Goal: Task Accomplishment & Management: Complete application form

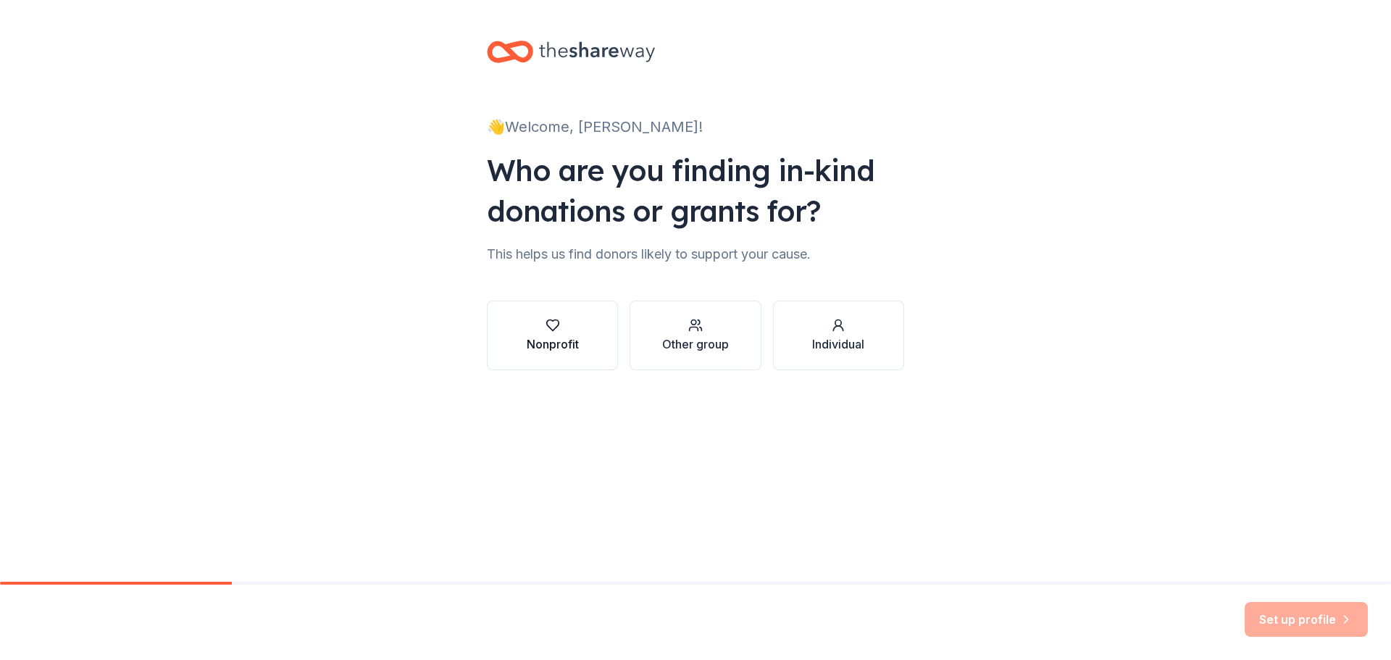
click at [540, 336] on div "Nonprofit" at bounding box center [553, 343] width 52 height 17
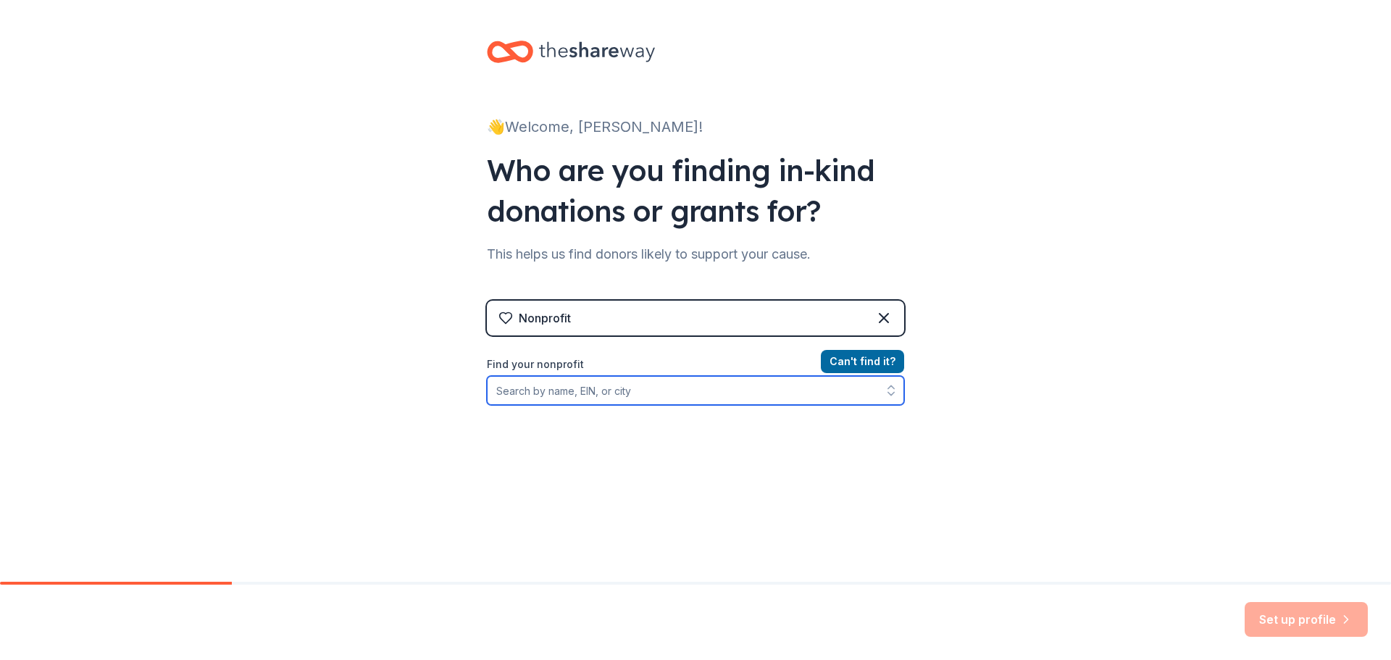
click at [638, 377] on input "Find your nonprofit" at bounding box center [695, 390] width 417 height 29
type input "813949715"
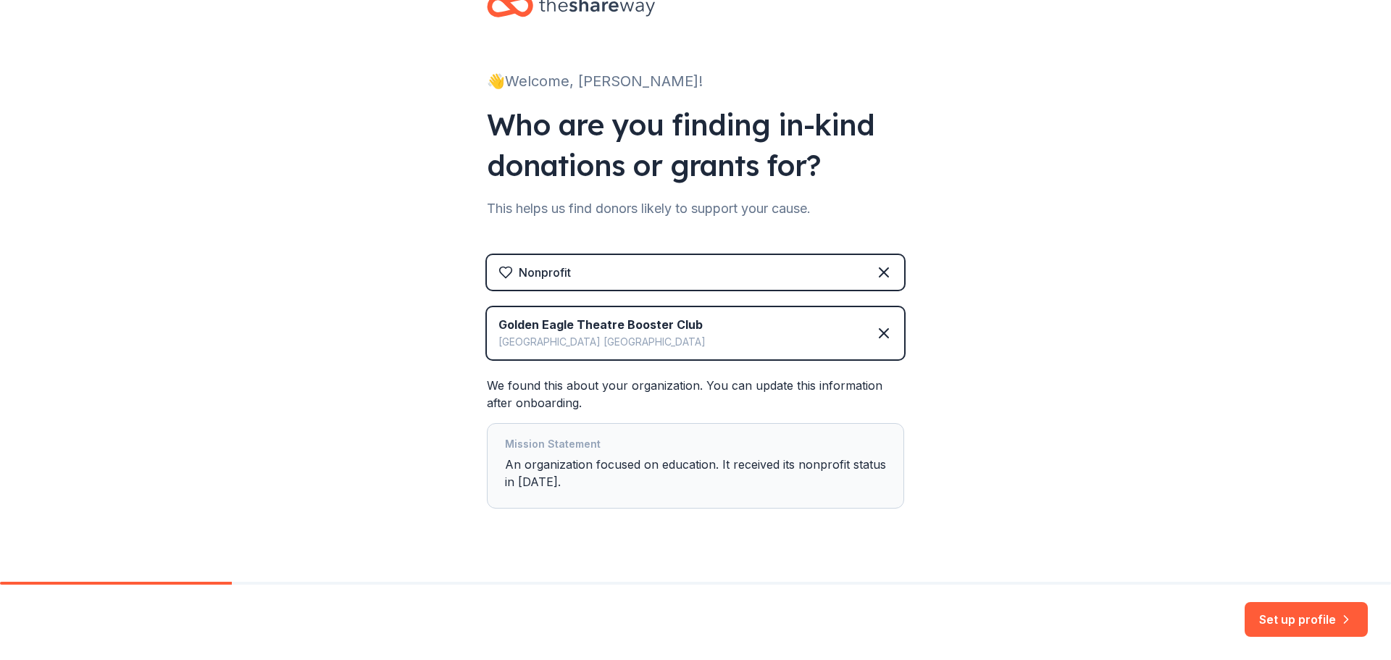
scroll to position [71, 0]
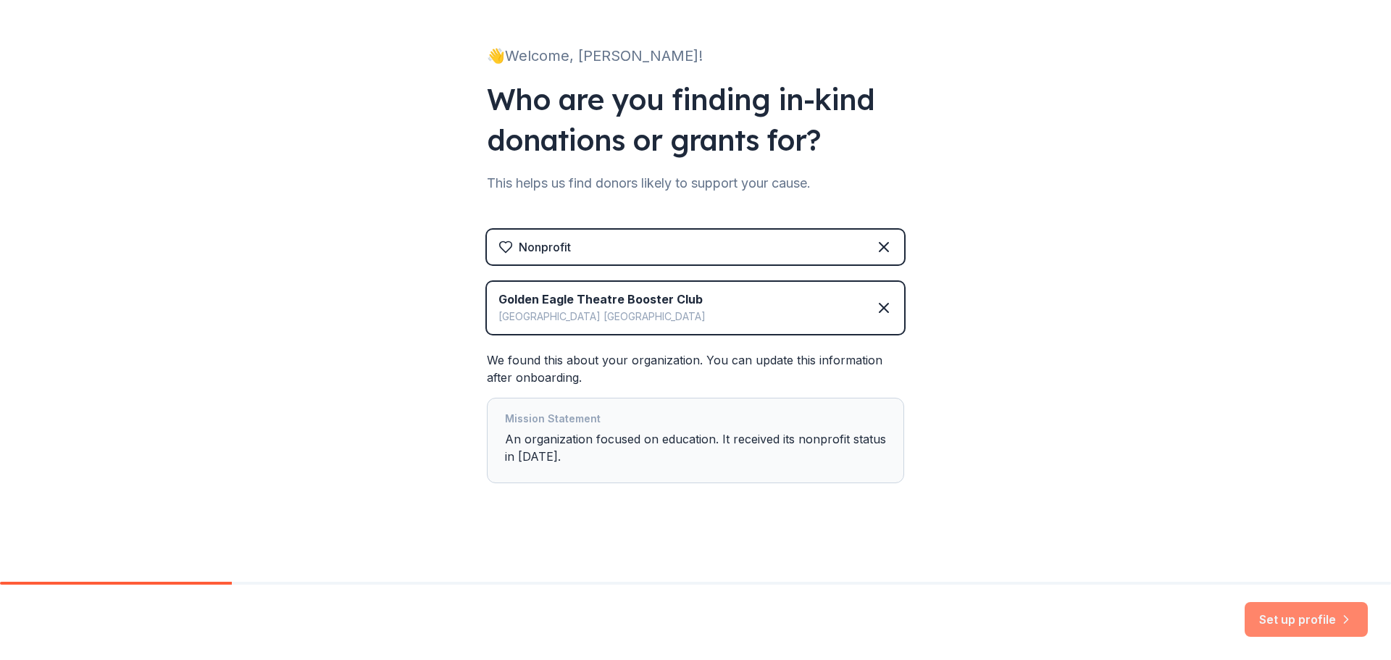
click at [1264, 619] on button "Set up profile" at bounding box center [1305, 619] width 123 height 35
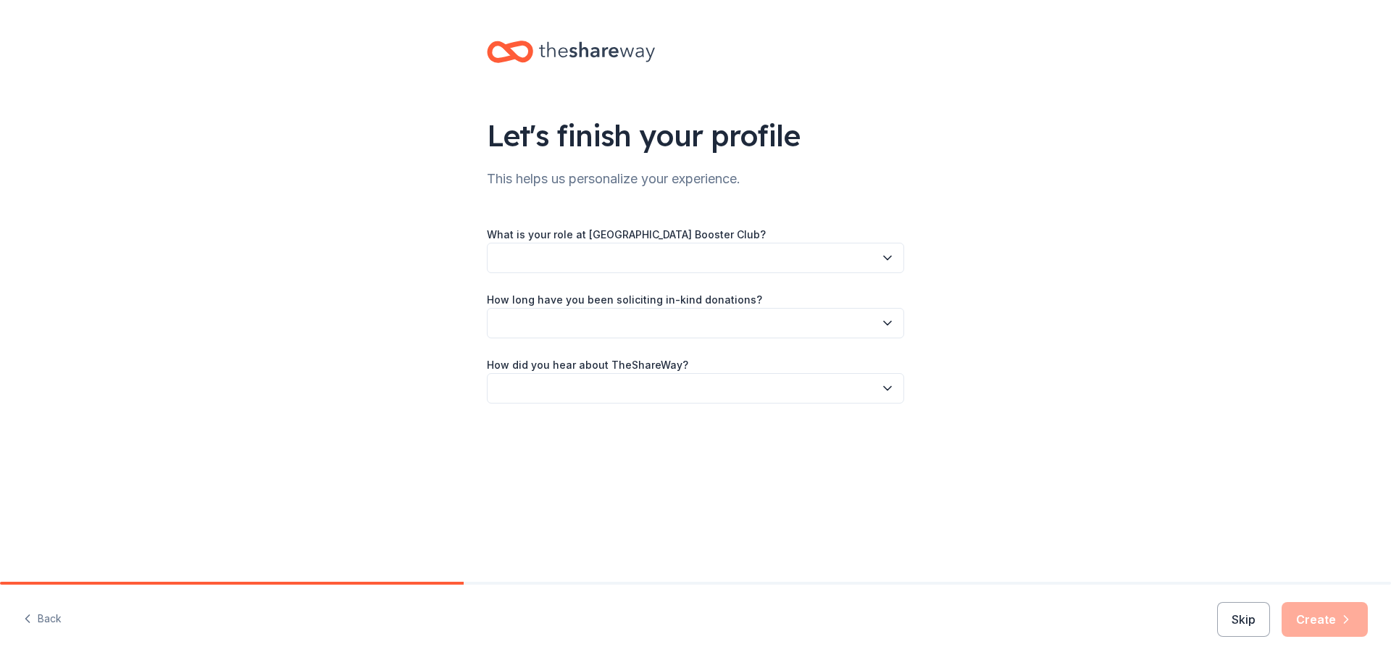
click at [865, 255] on button "button" at bounding box center [695, 258] width 417 height 30
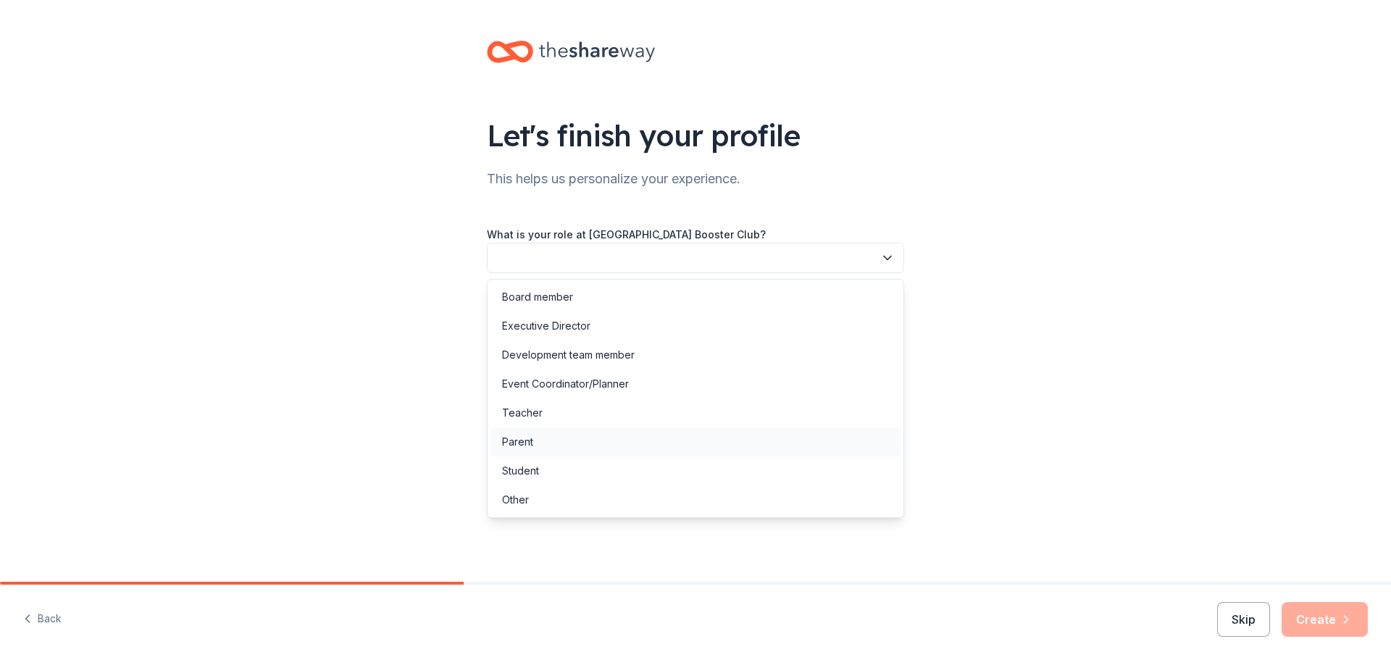
click at [611, 439] on div "Parent" at bounding box center [695, 441] width 410 height 29
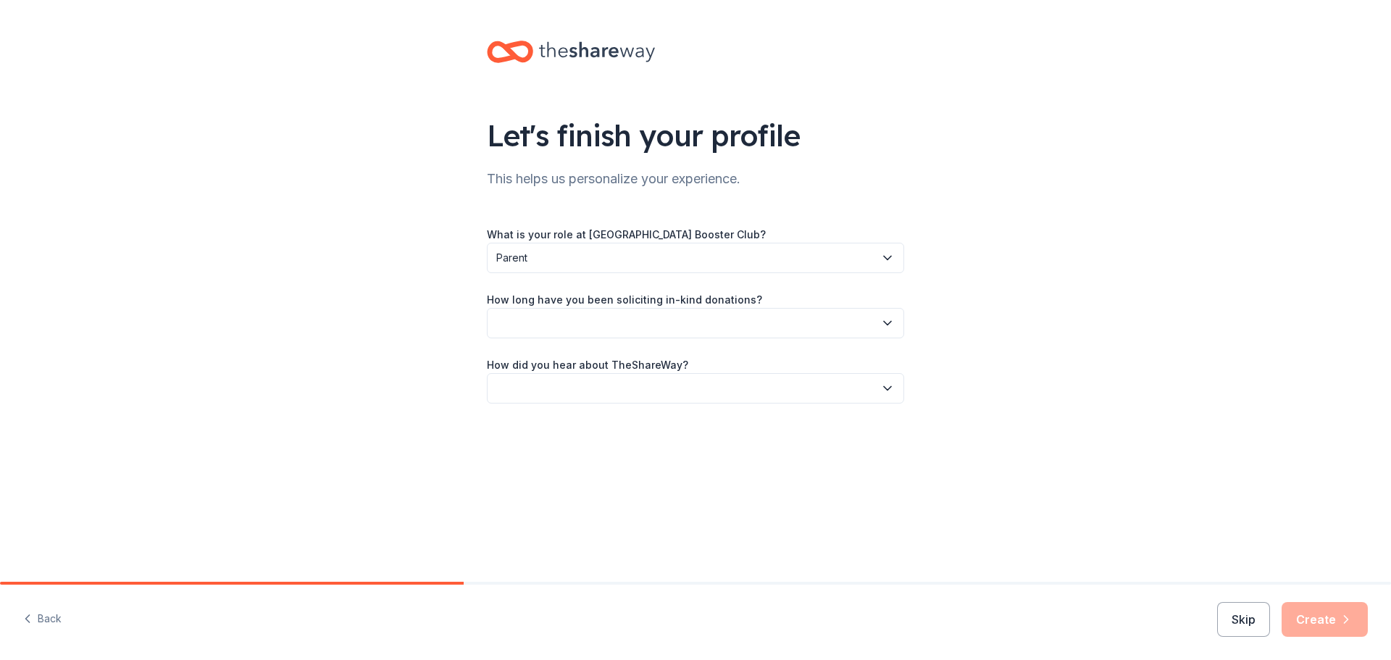
click at [620, 320] on button "button" at bounding box center [695, 323] width 417 height 30
click at [605, 448] on div "More than 5 years" at bounding box center [695, 449] width 410 height 29
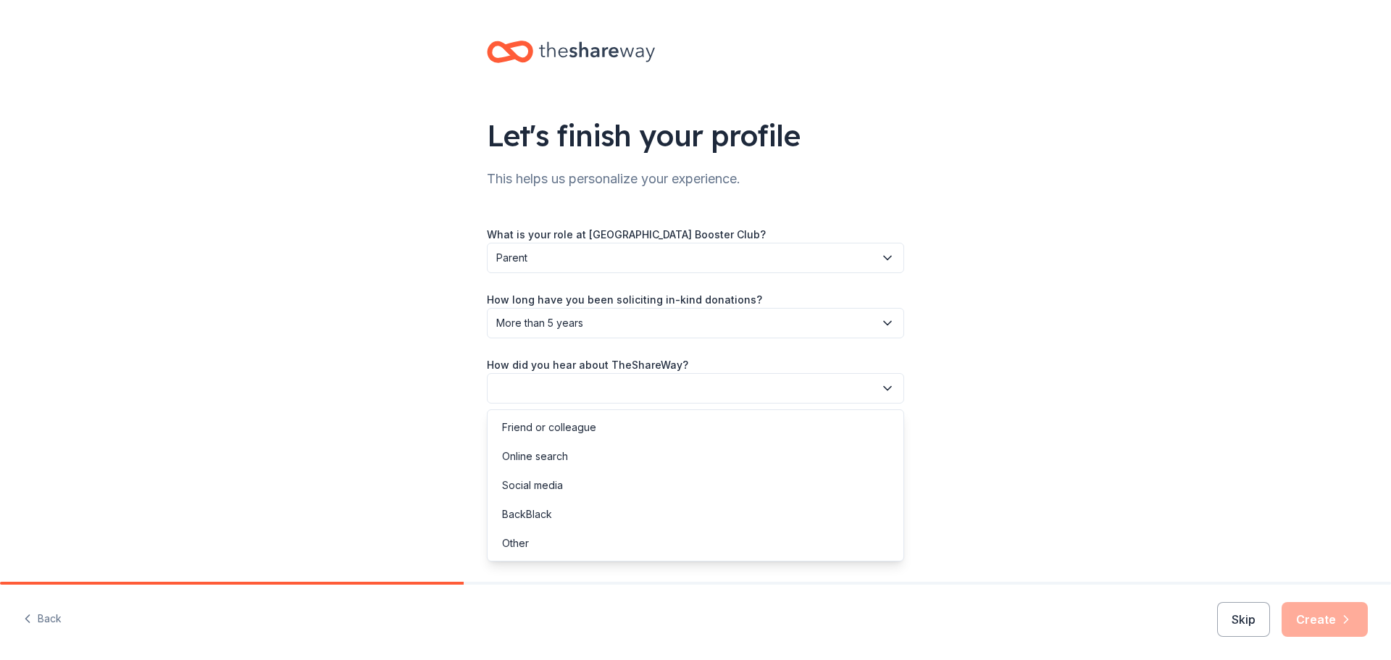
click at [612, 391] on button "button" at bounding box center [695, 388] width 417 height 30
click at [563, 461] on div "Online search" at bounding box center [535, 456] width 66 height 17
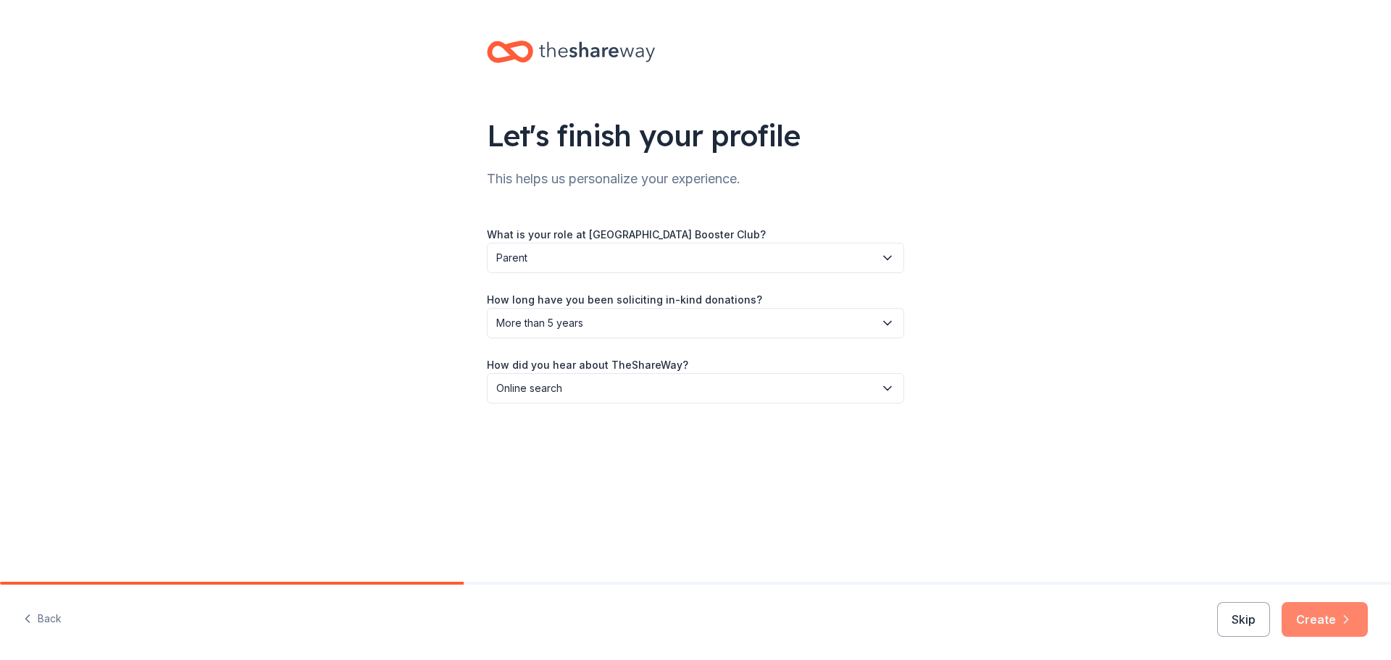
click at [1315, 619] on button "Create" at bounding box center [1324, 619] width 86 height 35
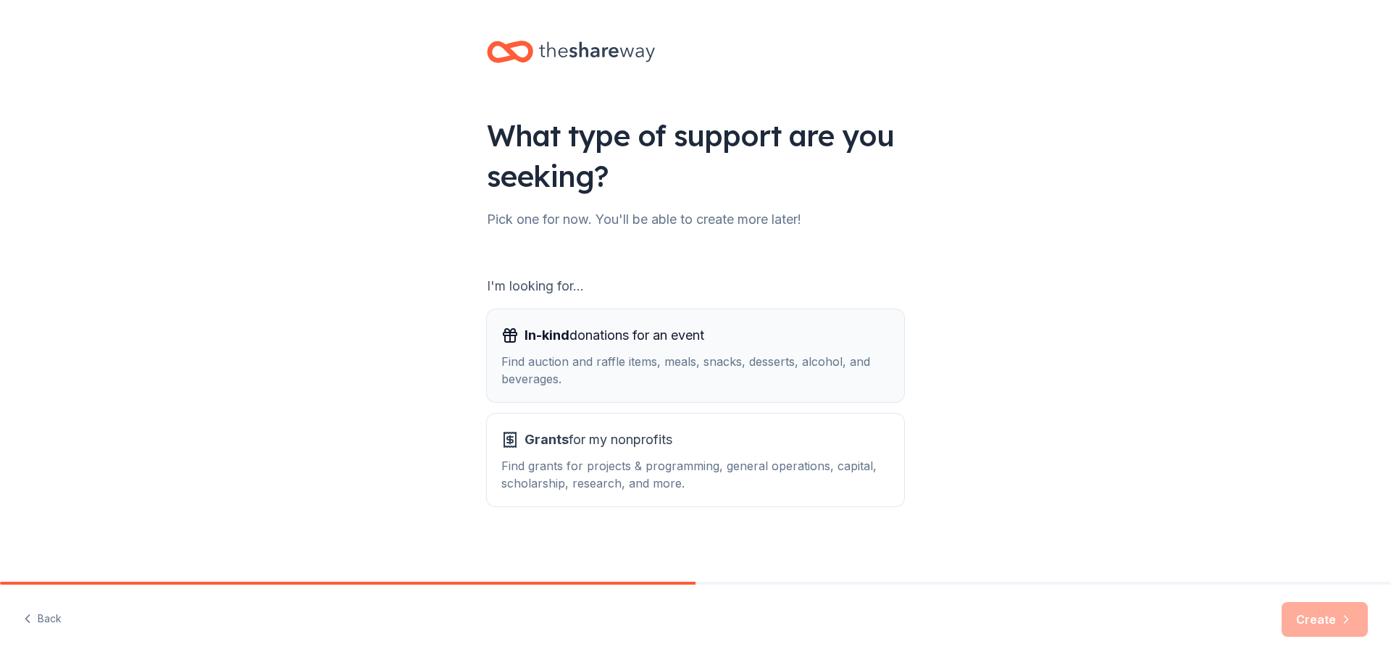
click at [829, 382] on div "Find auction and raffle items, meals, snacks, desserts, alcohol, and beverages." at bounding box center [695, 370] width 388 height 35
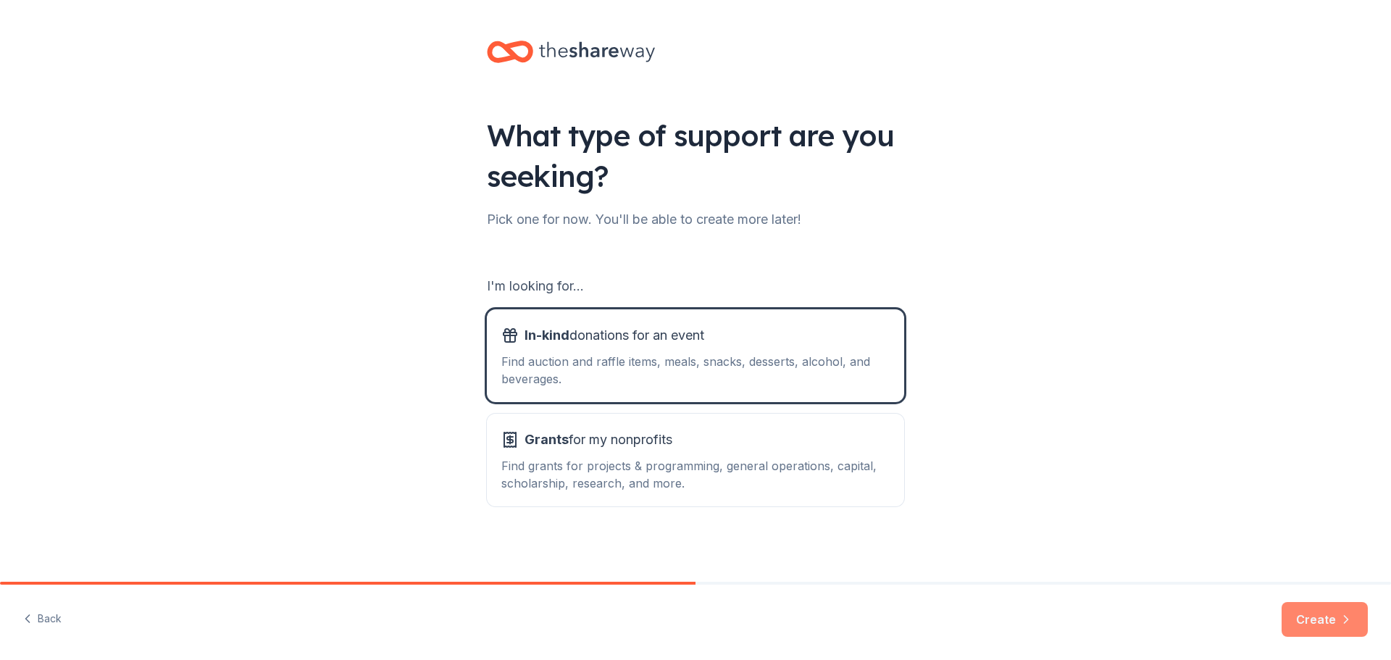
click at [1339, 624] on icon "button" at bounding box center [1345, 619] width 14 height 14
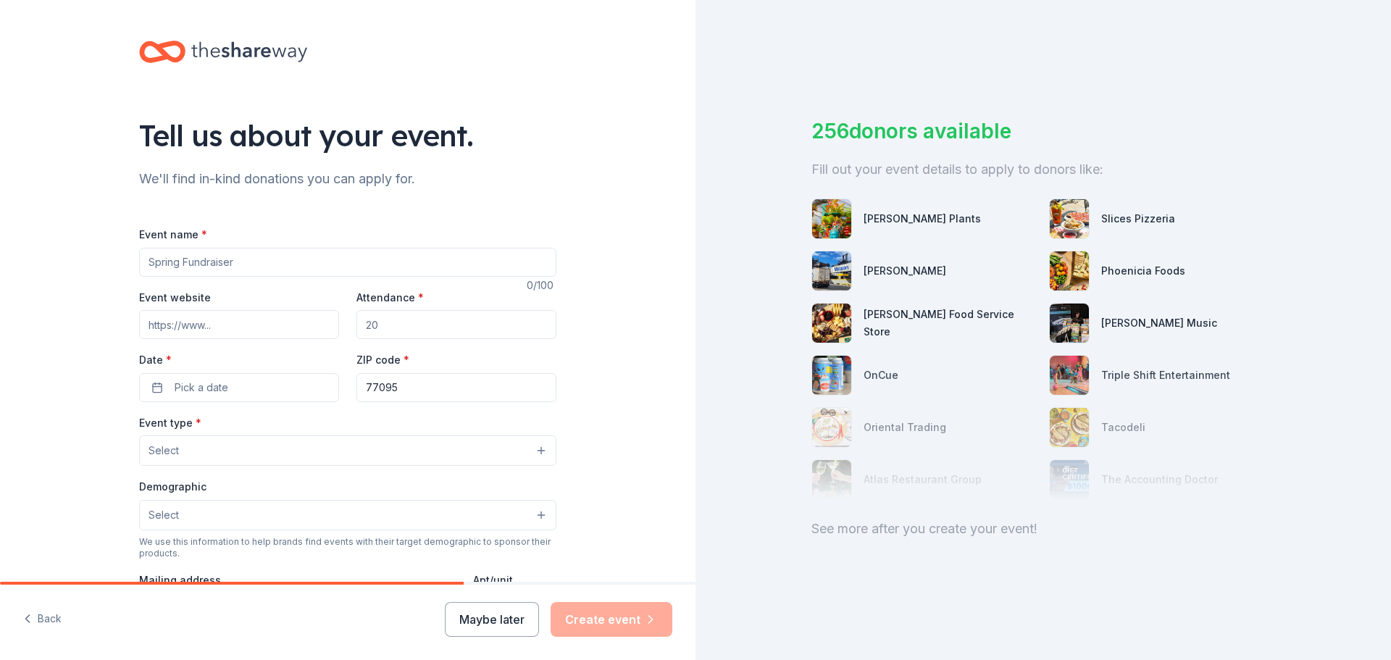
click at [498, 259] on input "Event name *" at bounding box center [347, 262] width 417 height 29
type input "R"
type input "Fall Silent Auction Fundraiser"
click at [404, 327] on input "Attendance *" at bounding box center [456, 324] width 200 height 29
drag, startPoint x: 404, startPoint y: 327, endPoint x: 295, endPoint y: 324, distance: 109.4
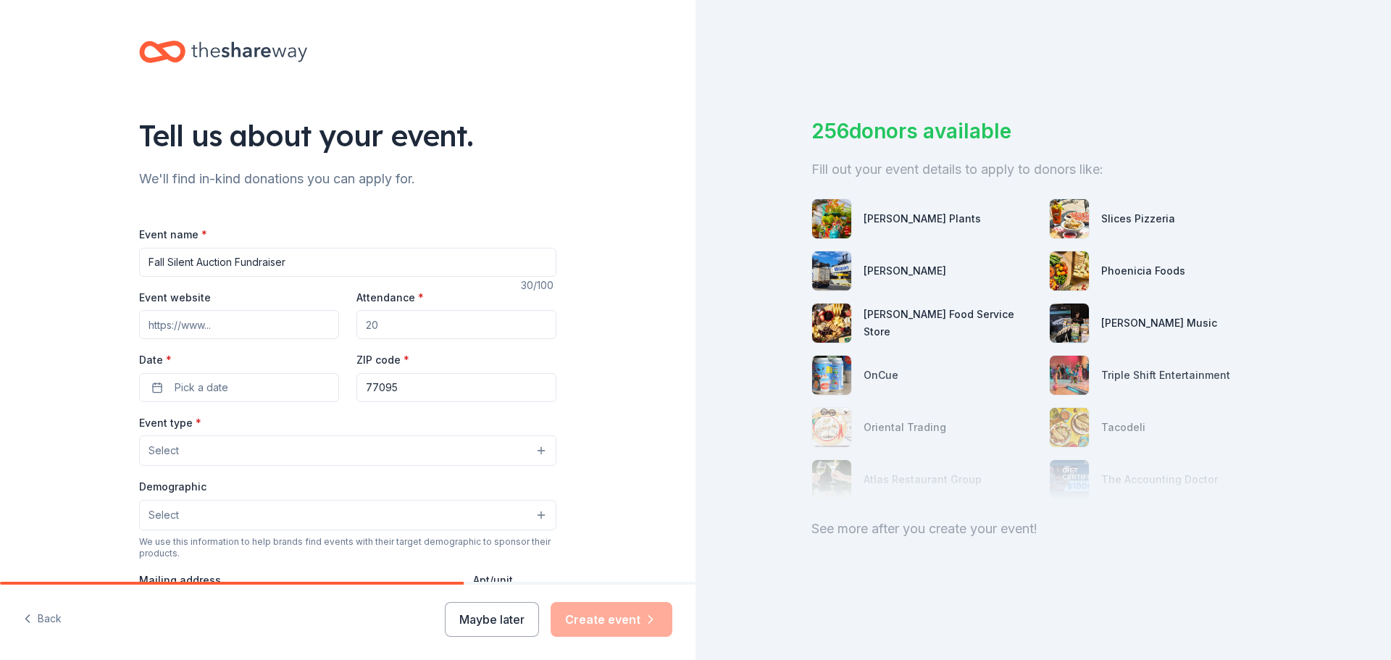
click at [295, 324] on div "Event website Attendance * Date * Pick a date ZIP code * 77095" at bounding box center [347, 345] width 417 height 114
type input "150"
click at [274, 383] on button "Pick a date" at bounding box center [239, 387] width 200 height 29
click at [315, 427] on button "Go to next month" at bounding box center [312, 426] width 20 height 20
click at [263, 608] on button "30" at bounding box center [260, 608] width 26 height 26
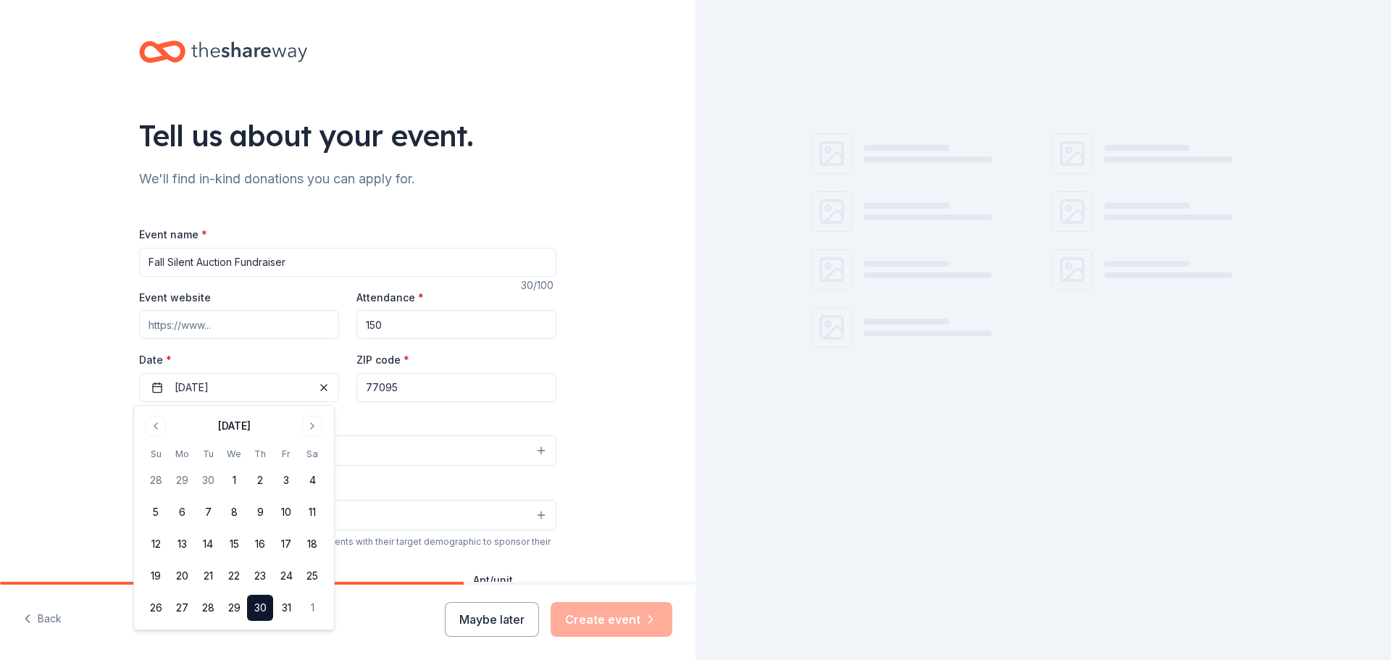
click at [629, 405] on div "Tell us about your event. We'll find in-kind donations you can apply for. Event…" at bounding box center [347, 482] width 695 height 964
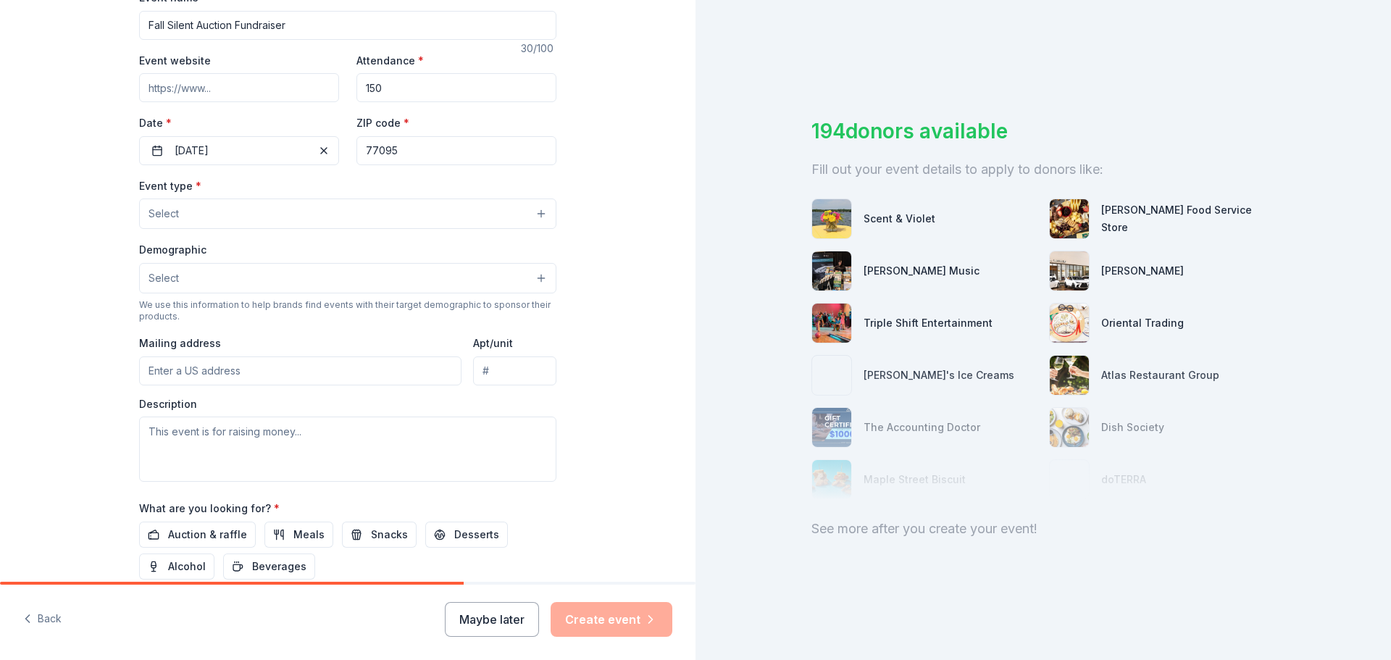
scroll to position [338, 0]
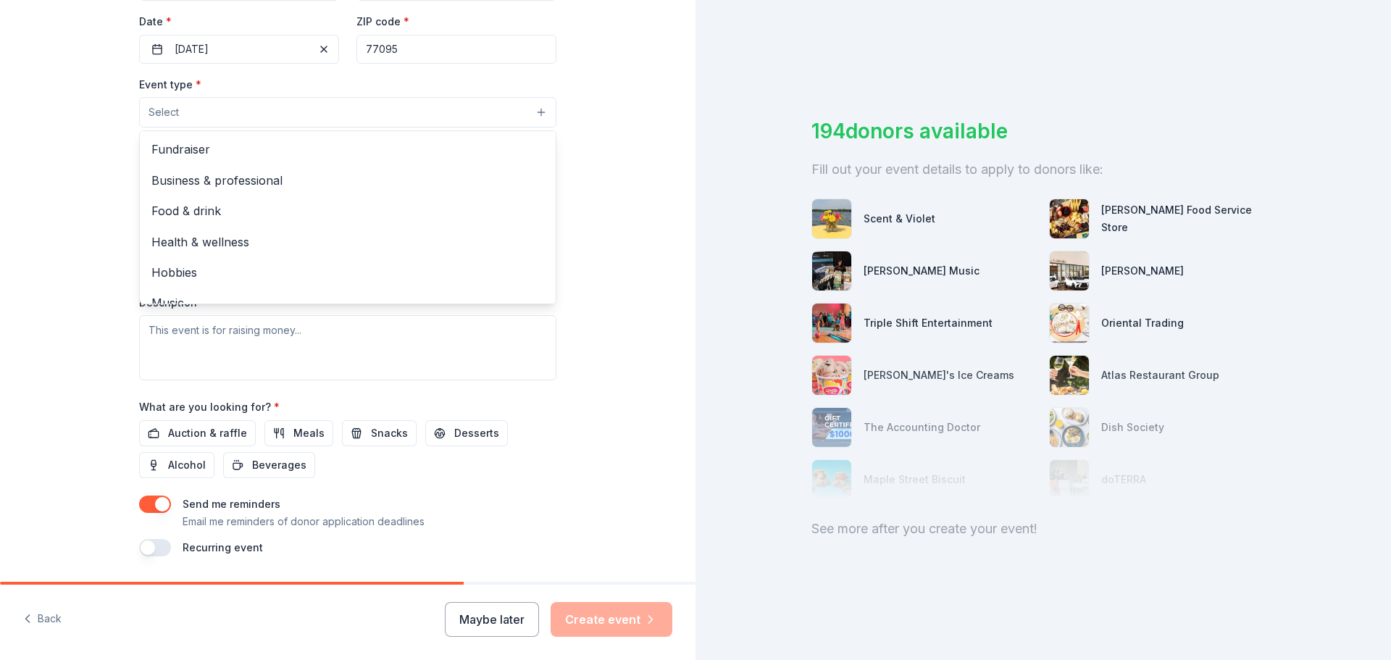
click at [535, 114] on button "Select" at bounding box center [347, 112] width 417 height 30
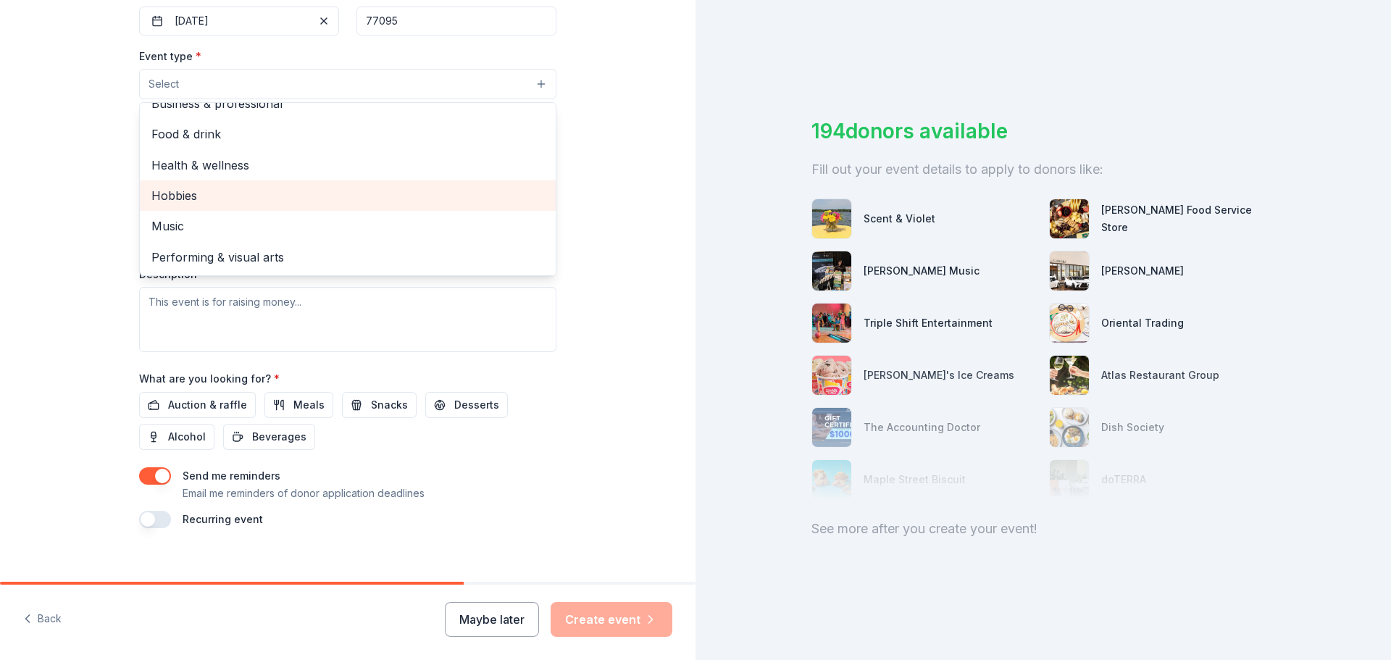
scroll to position [382, 0]
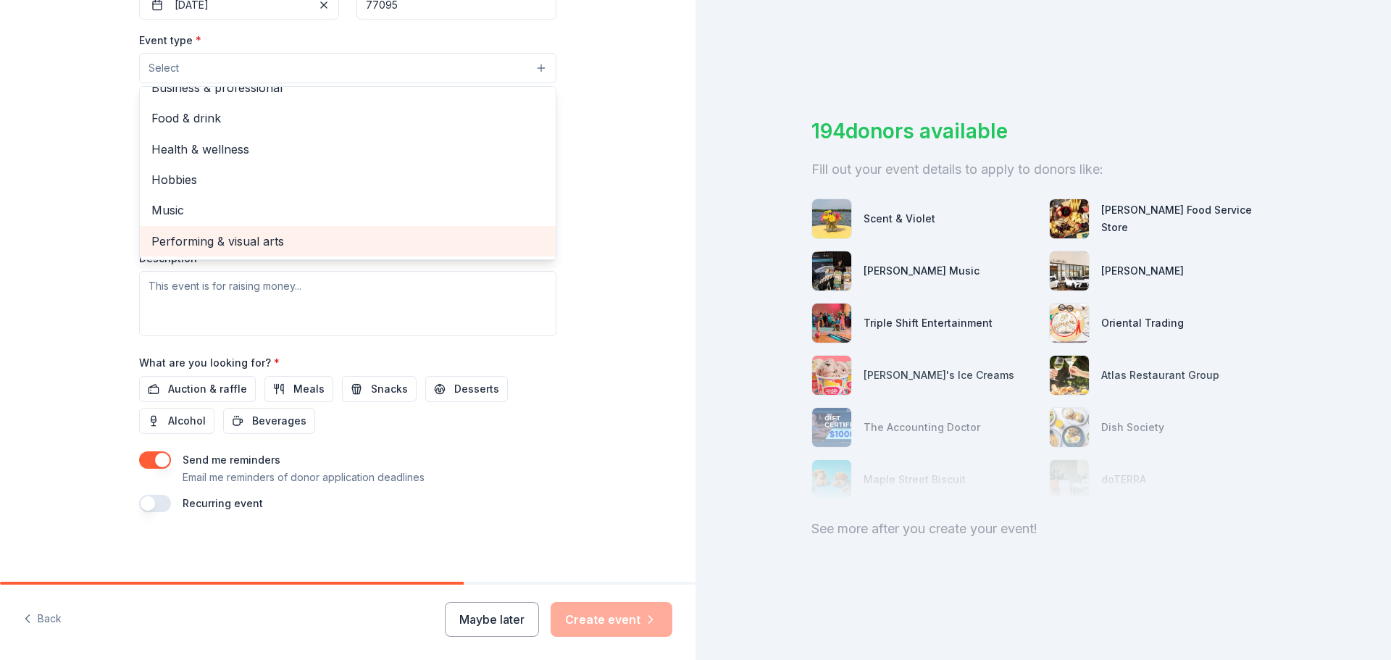
click at [361, 238] on span "Performing & visual arts" at bounding box center [347, 241] width 393 height 19
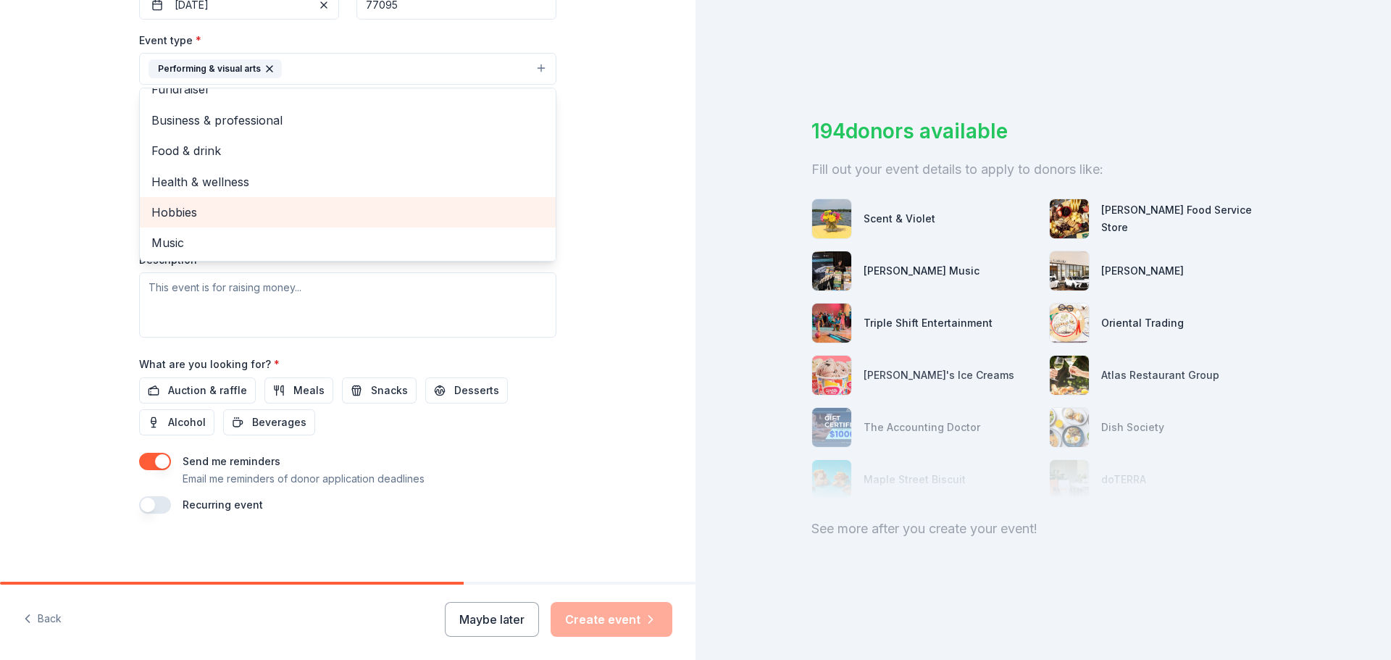
scroll to position [0, 0]
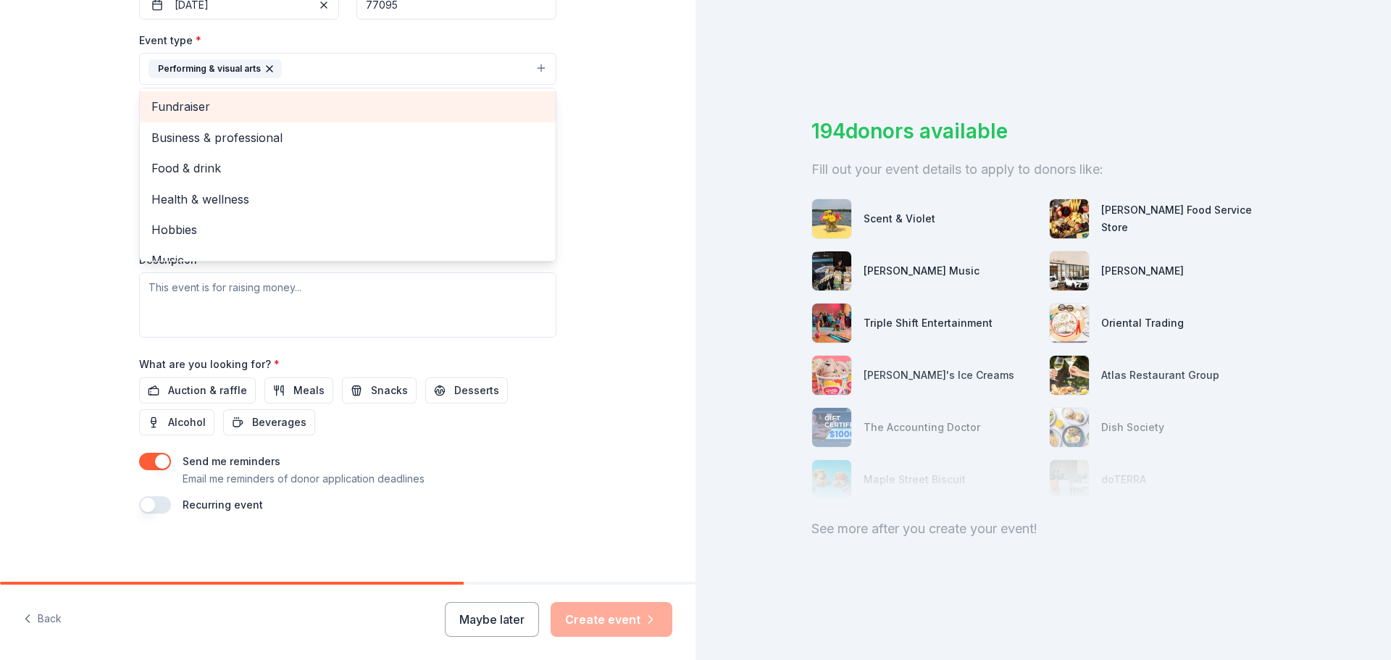
click at [232, 101] on span "Fundraiser" at bounding box center [347, 106] width 393 height 19
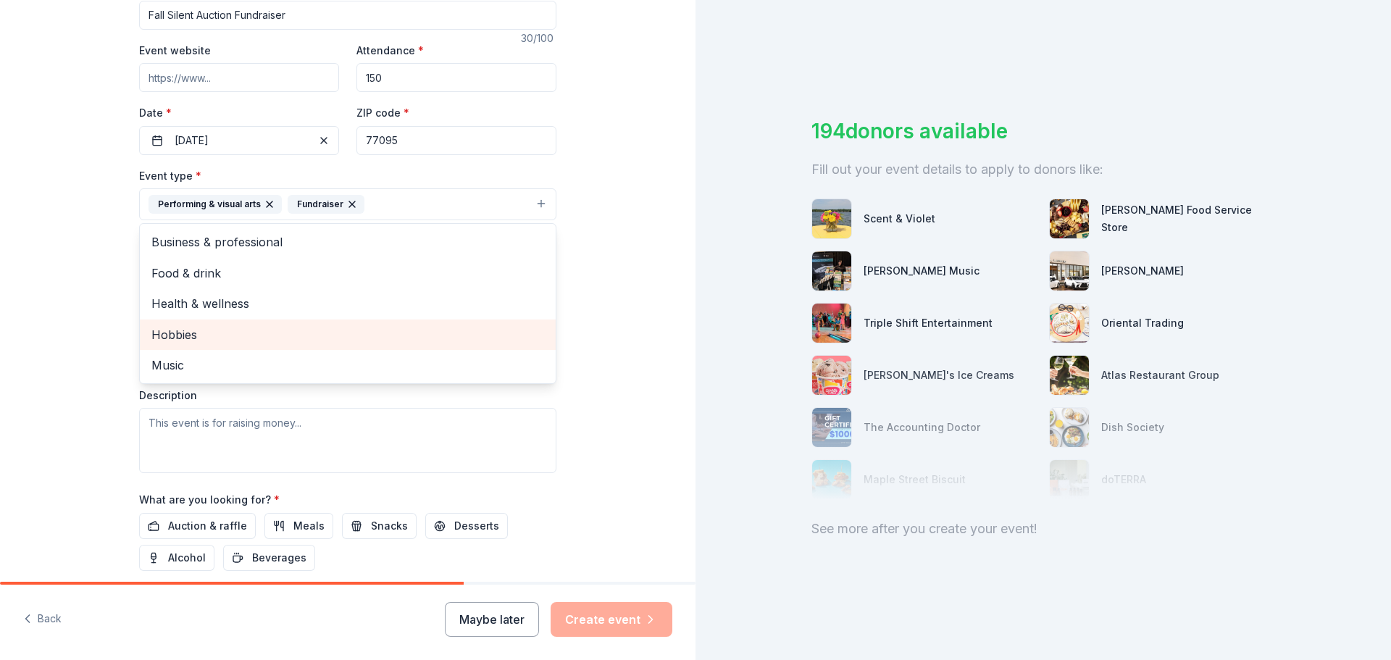
scroll to position [215, 0]
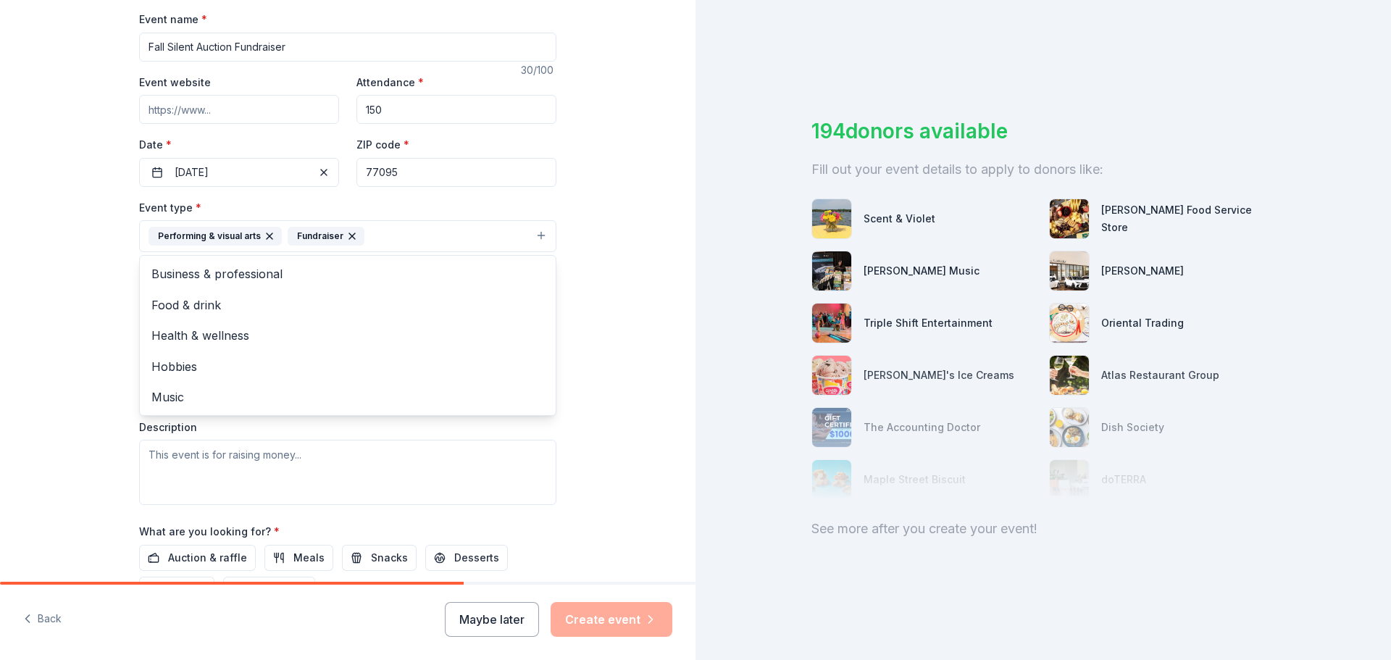
click at [598, 343] on div "Tell us about your event. We'll find in-kind donations you can apply for. Event…" at bounding box center [347, 267] width 695 height 965
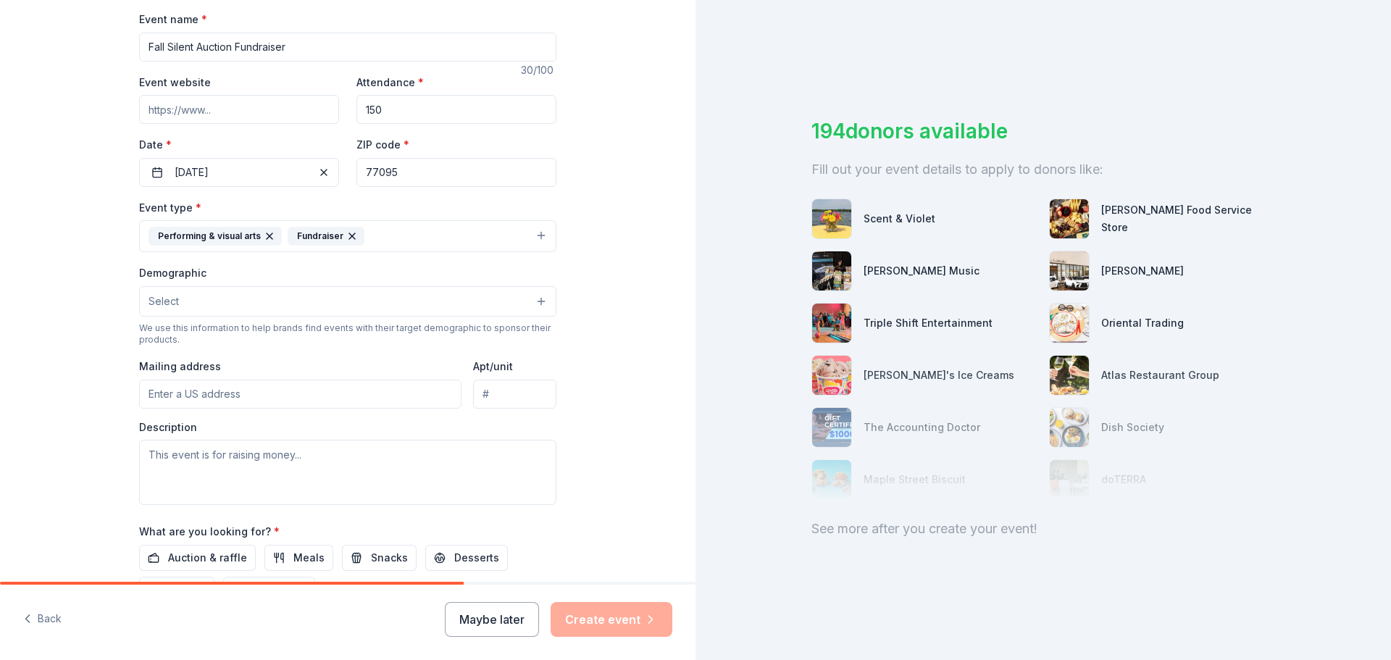
click at [494, 308] on button "Select" at bounding box center [347, 301] width 417 height 30
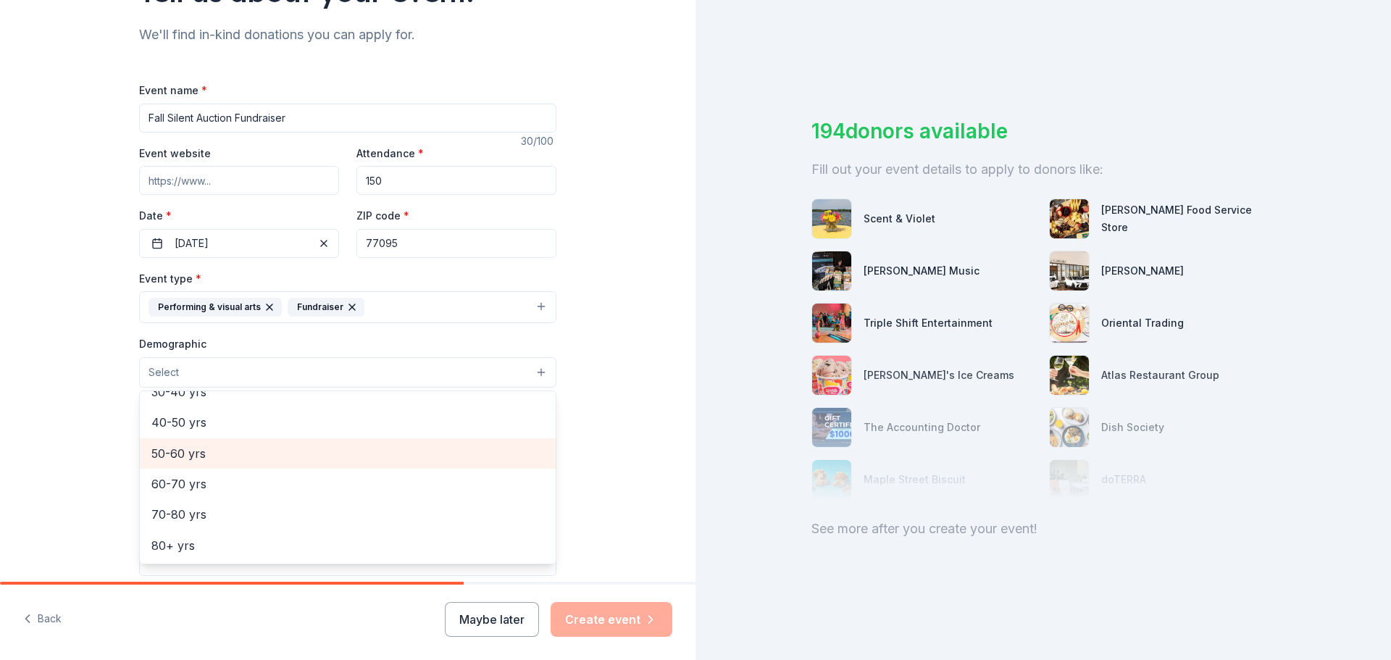
scroll to position [0, 0]
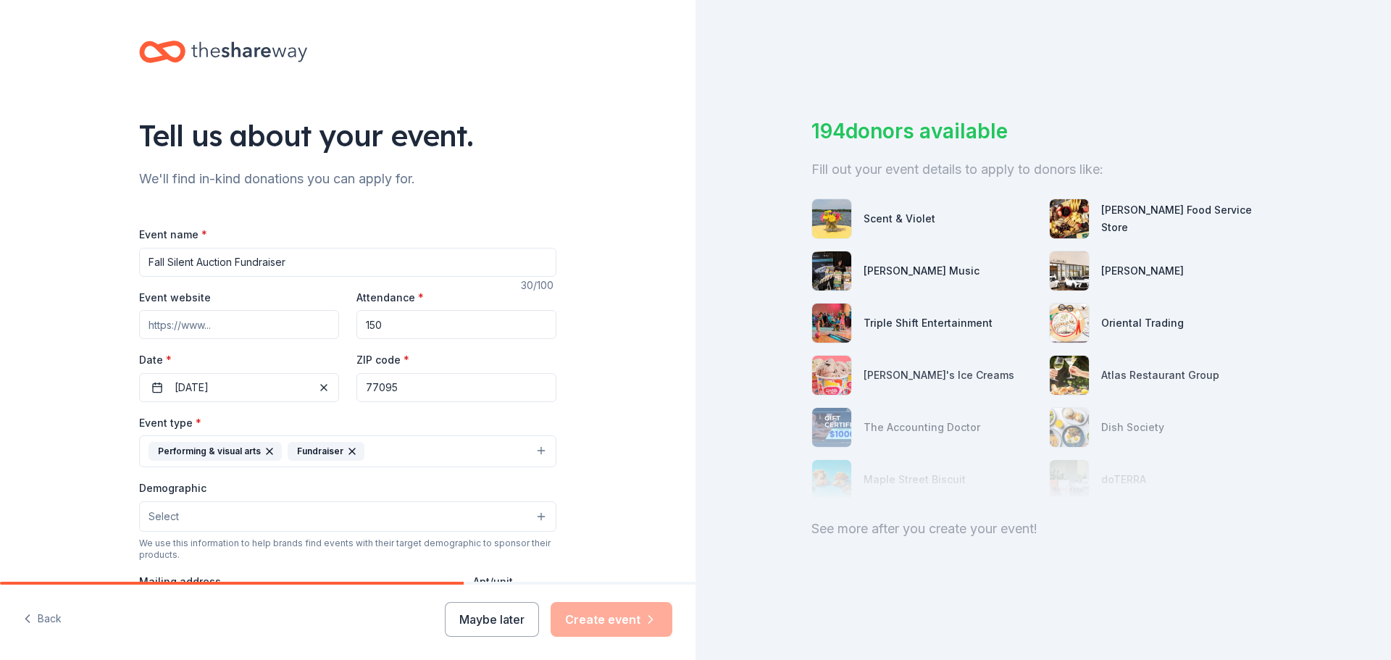
click at [368, 509] on button "Select" at bounding box center [347, 516] width 417 height 30
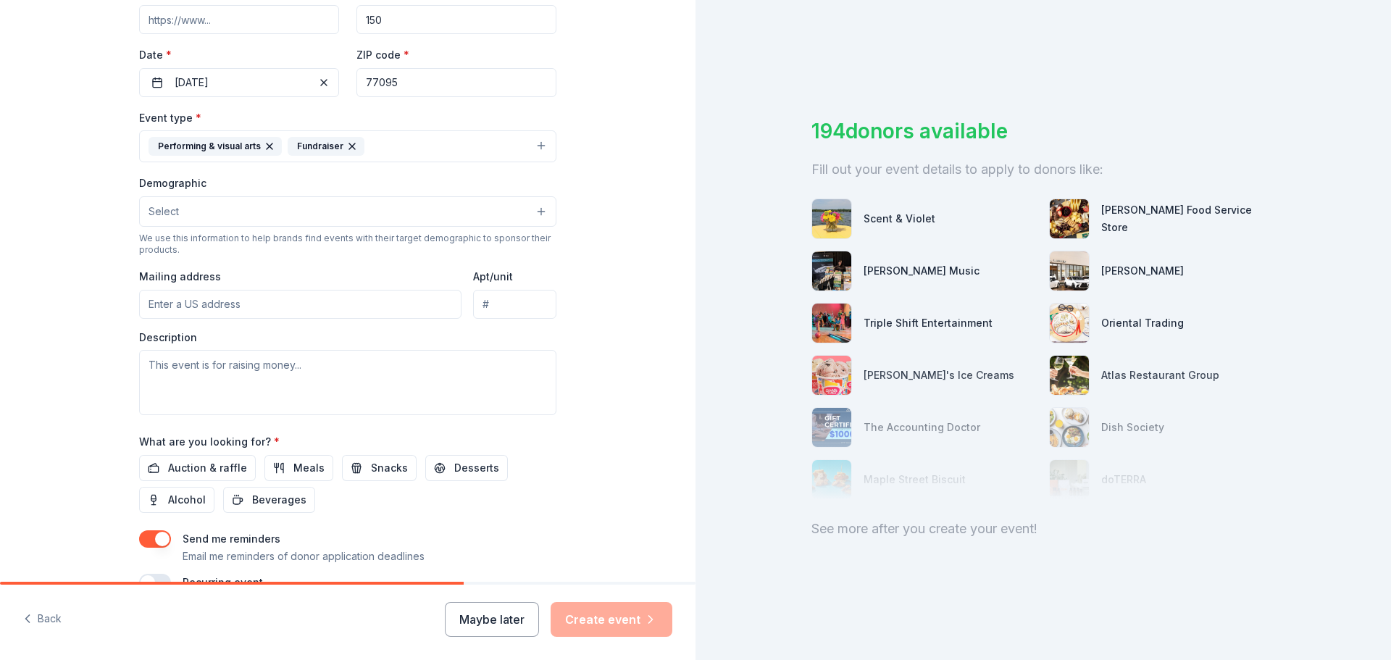
scroll to position [338, 0]
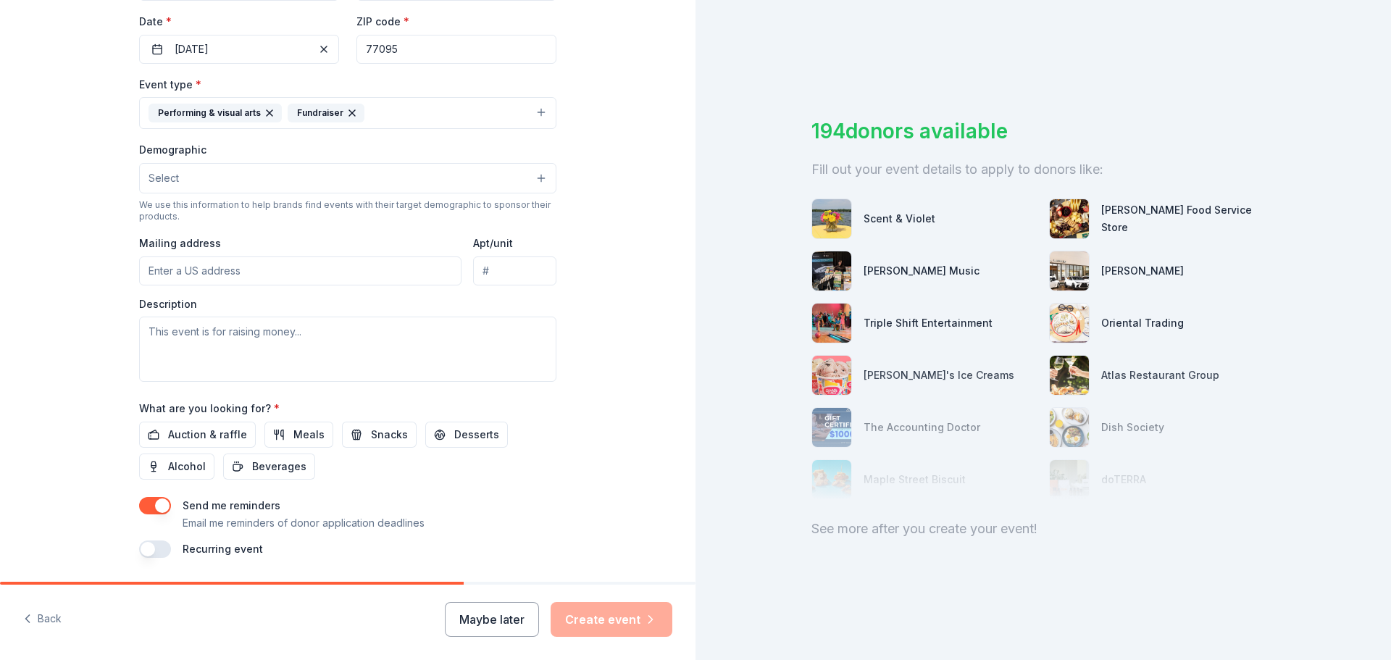
click at [535, 175] on button "Select" at bounding box center [347, 178] width 417 height 30
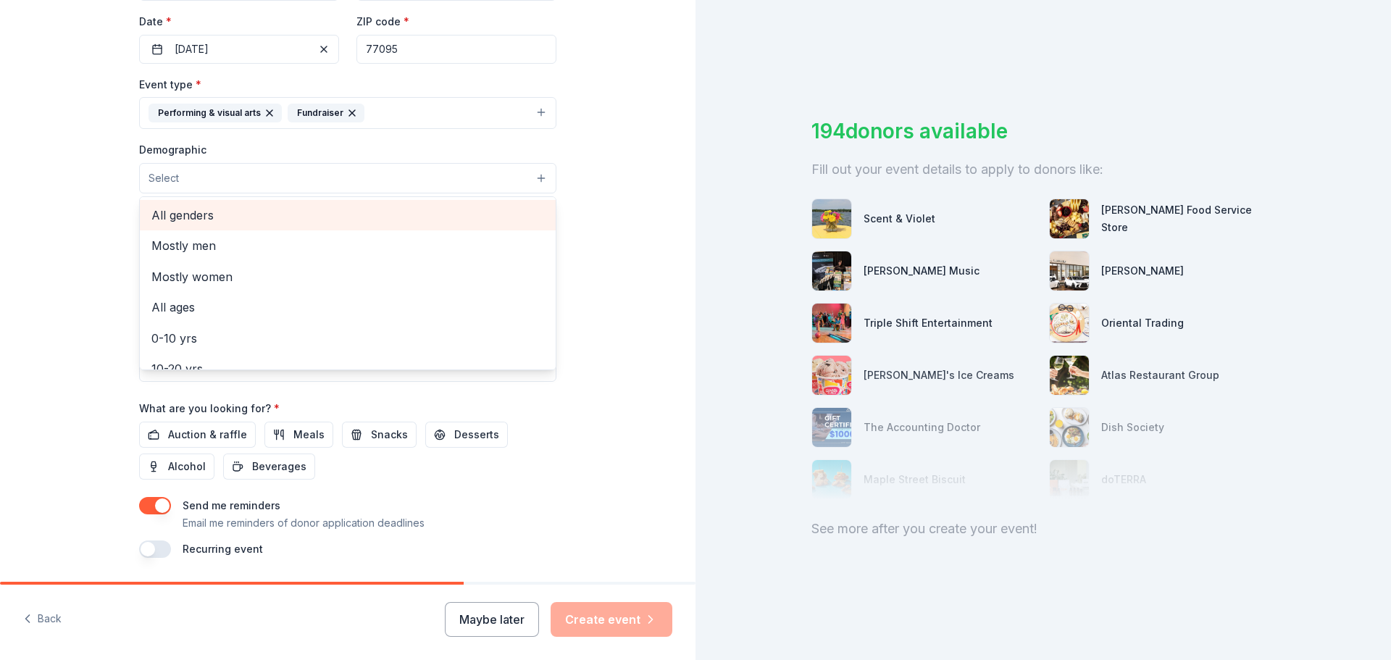
click at [302, 218] on span "All genders" at bounding box center [347, 215] width 393 height 19
click at [595, 301] on div "Tell us about your event. We'll find in-kind donations you can apply for. Event…" at bounding box center [347, 145] width 695 height 967
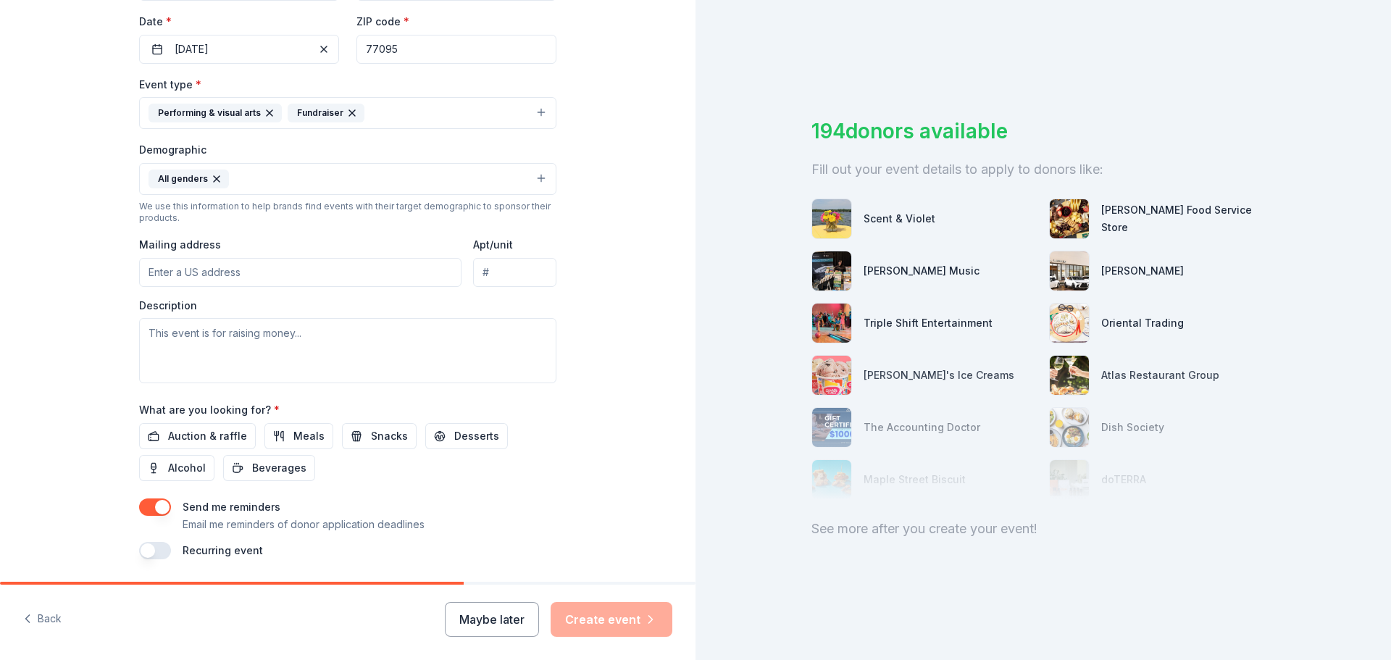
click at [387, 266] on input "Mailing address" at bounding box center [300, 272] width 322 height 29
type input "9811 Huffmeister Road, Houston, TX, 77095"
click at [328, 346] on textarea at bounding box center [347, 350] width 417 height 65
paste textarea "The Golden Eagle Theatre Company at [GEOGRAPHIC_DATA] is a lively group of 100+…"
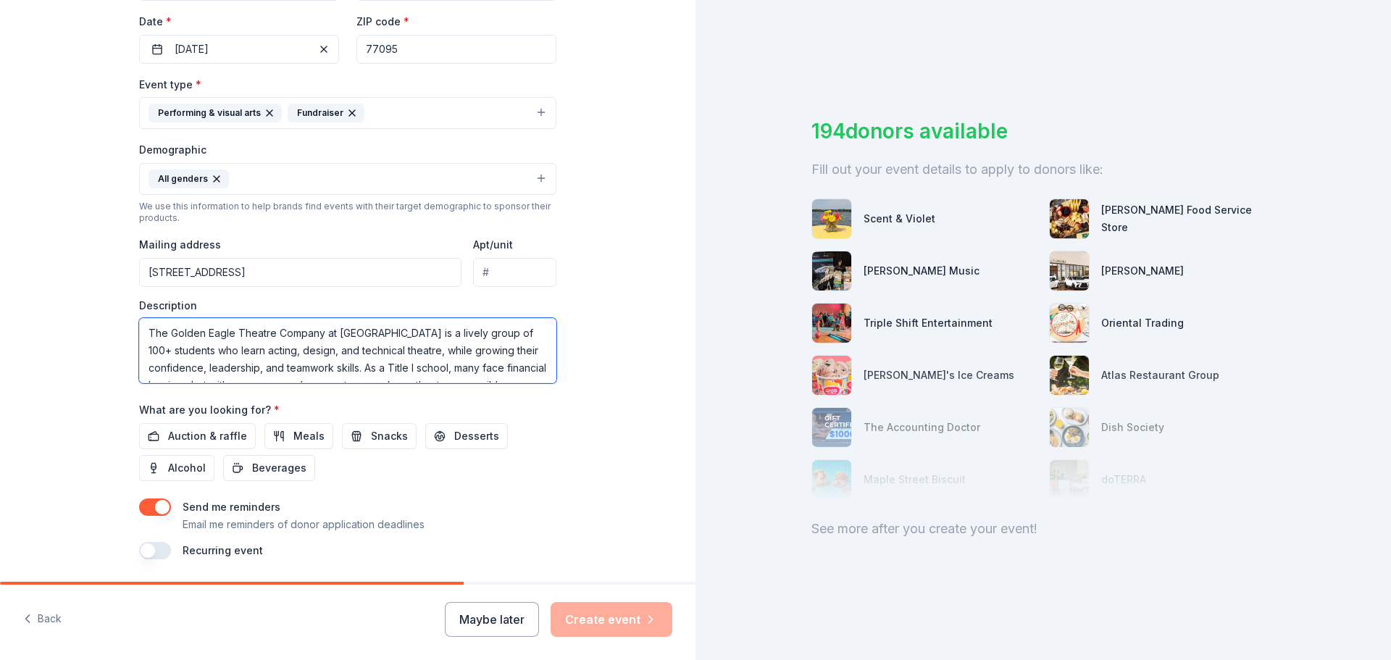
scroll to position [96, 0]
type textarea "The Golden Eagle Theatre Company at [GEOGRAPHIC_DATA] is a lively group of 100+…"
click at [227, 432] on span "Auction & raffle" at bounding box center [207, 435] width 79 height 17
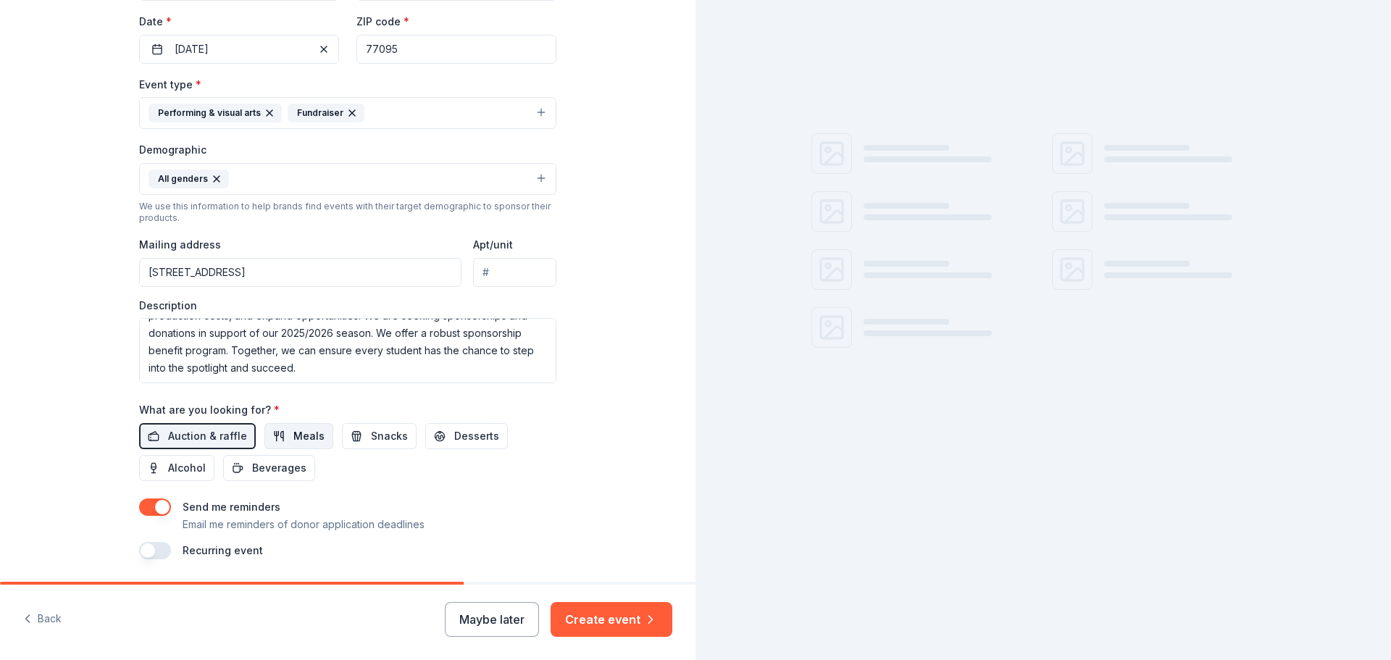
click at [282, 432] on button "Meals" at bounding box center [298, 436] width 69 height 26
click at [372, 433] on span "Snacks" at bounding box center [389, 435] width 37 height 17
click at [471, 435] on span "Desserts" at bounding box center [476, 435] width 45 height 17
click at [288, 468] on span "Beverages" at bounding box center [279, 467] width 54 height 17
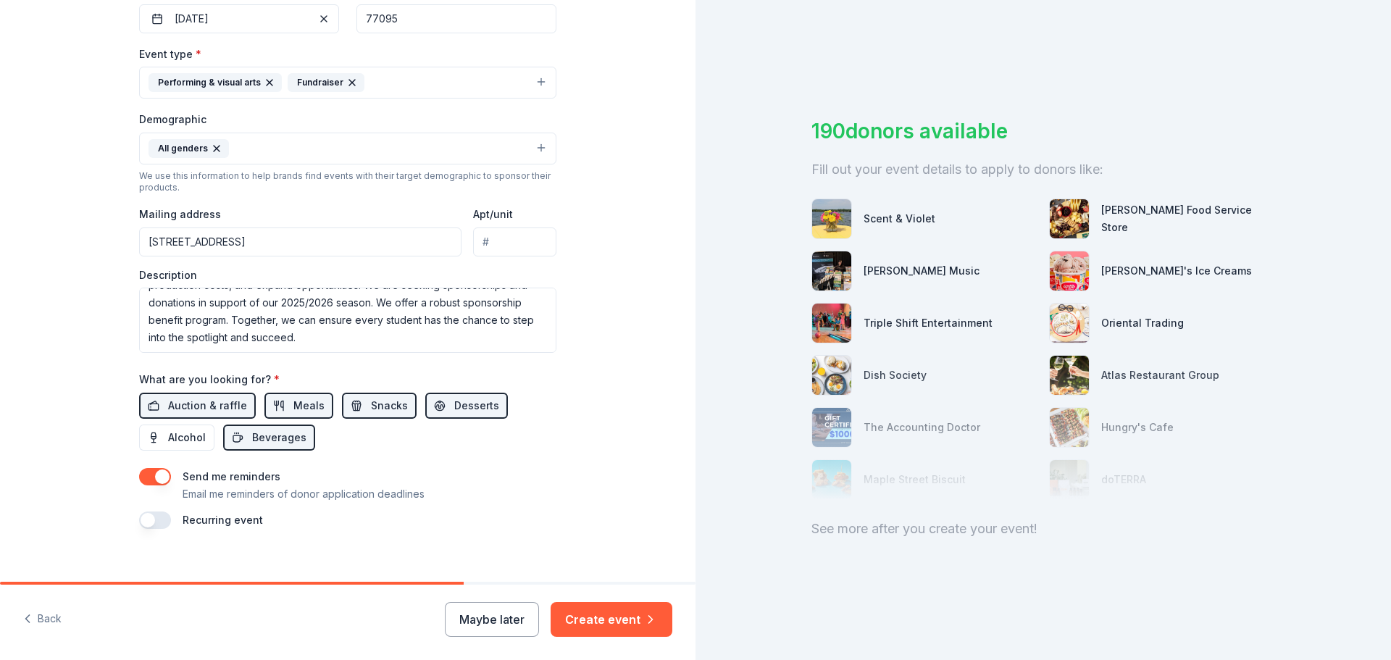
scroll to position [385, 0]
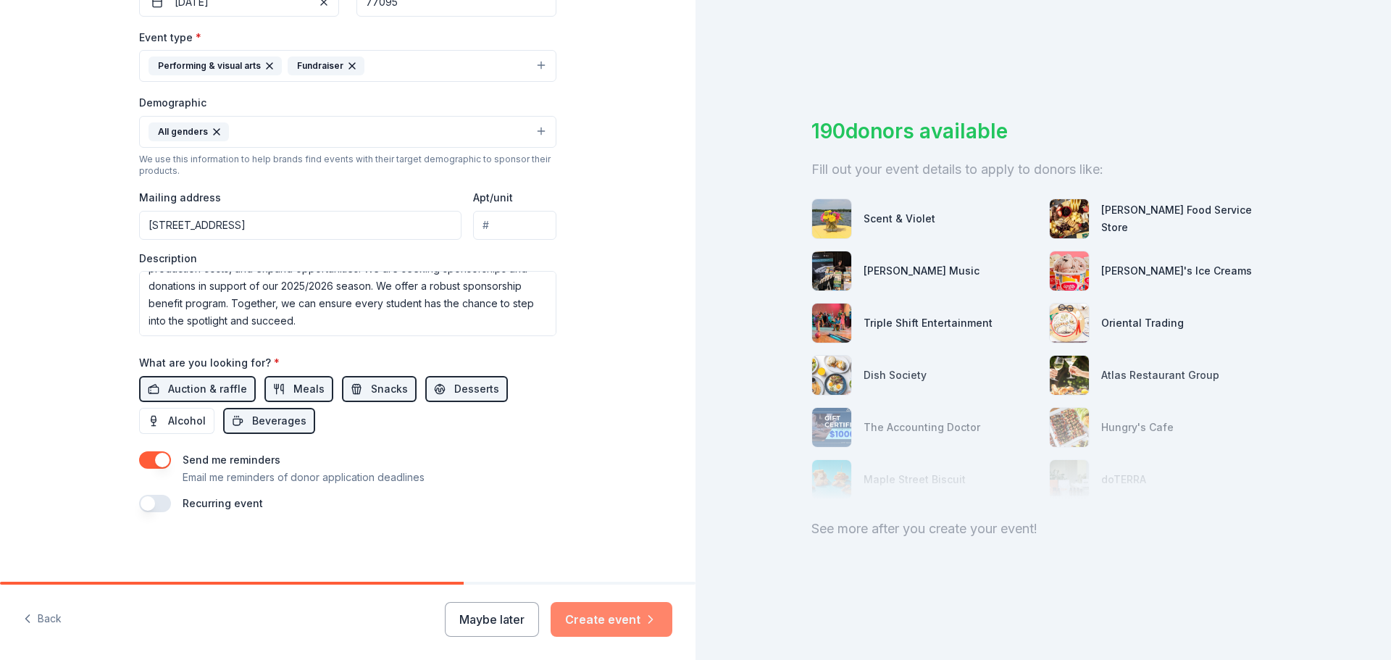
click at [625, 620] on button "Create event" at bounding box center [611, 619] width 122 height 35
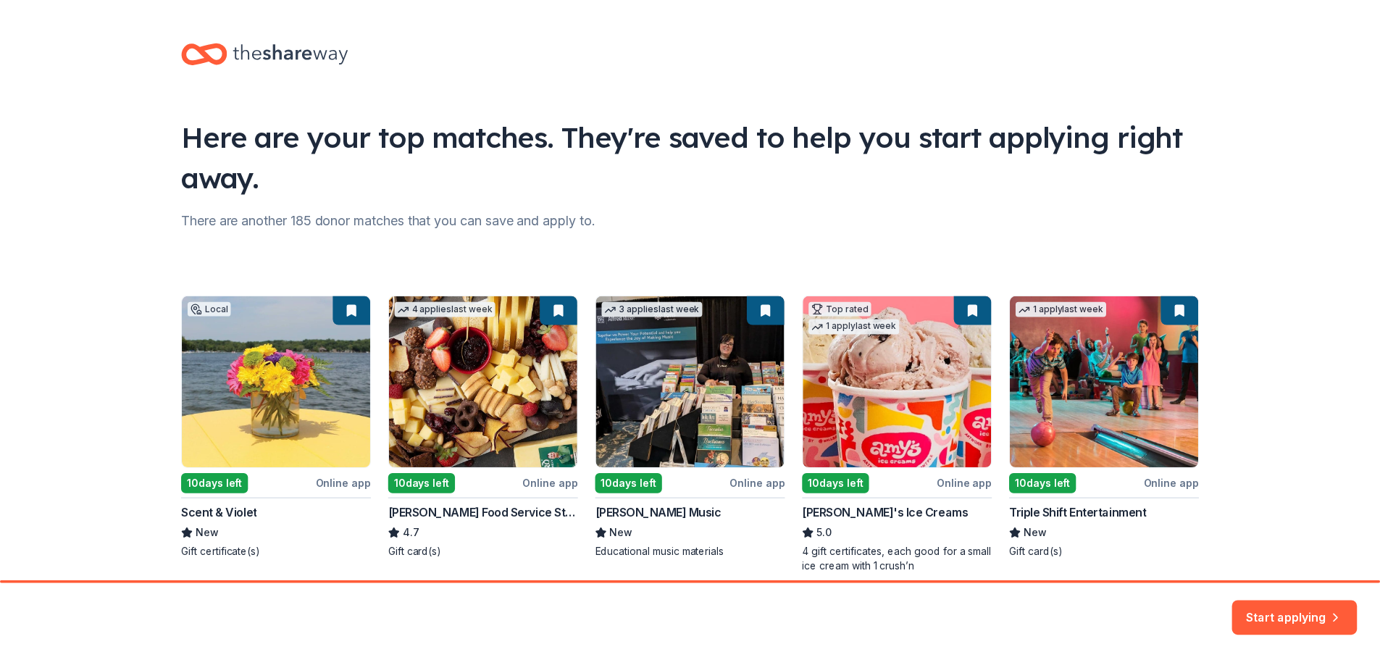
scroll to position [62, 0]
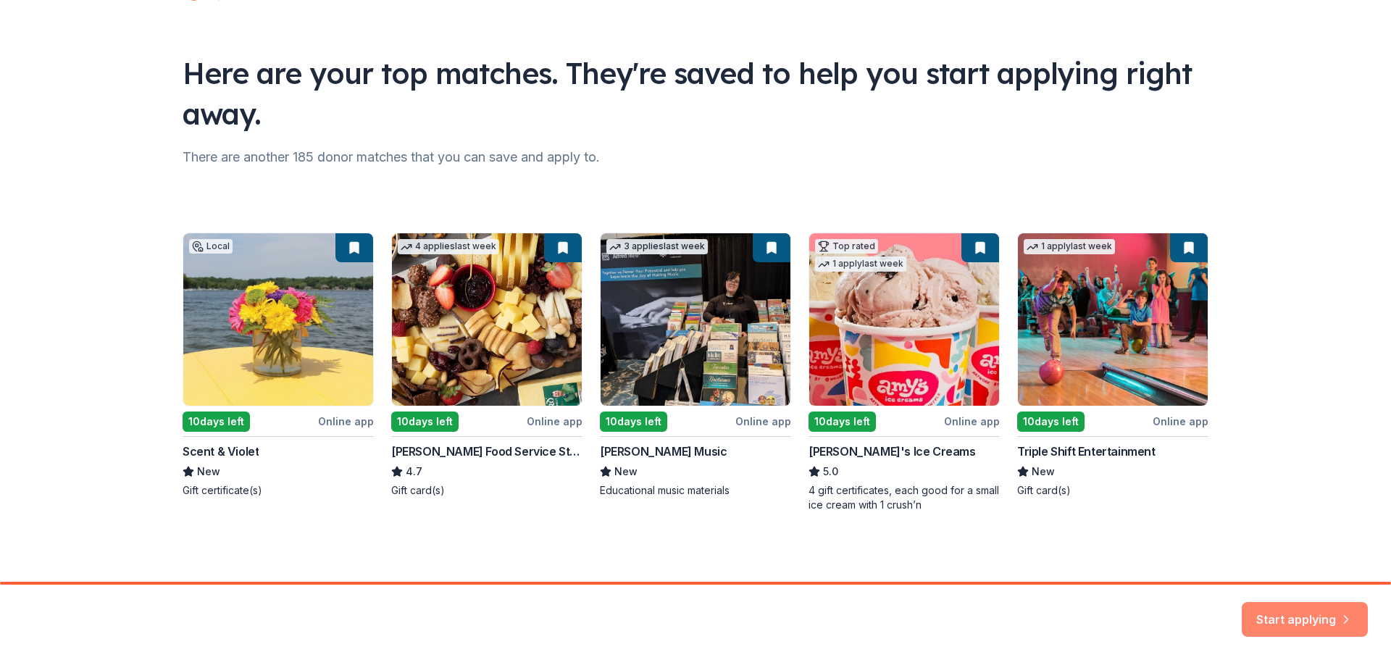
click at [1294, 616] on button "Start applying" at bounding box center [1304, 610] width 126 height 35
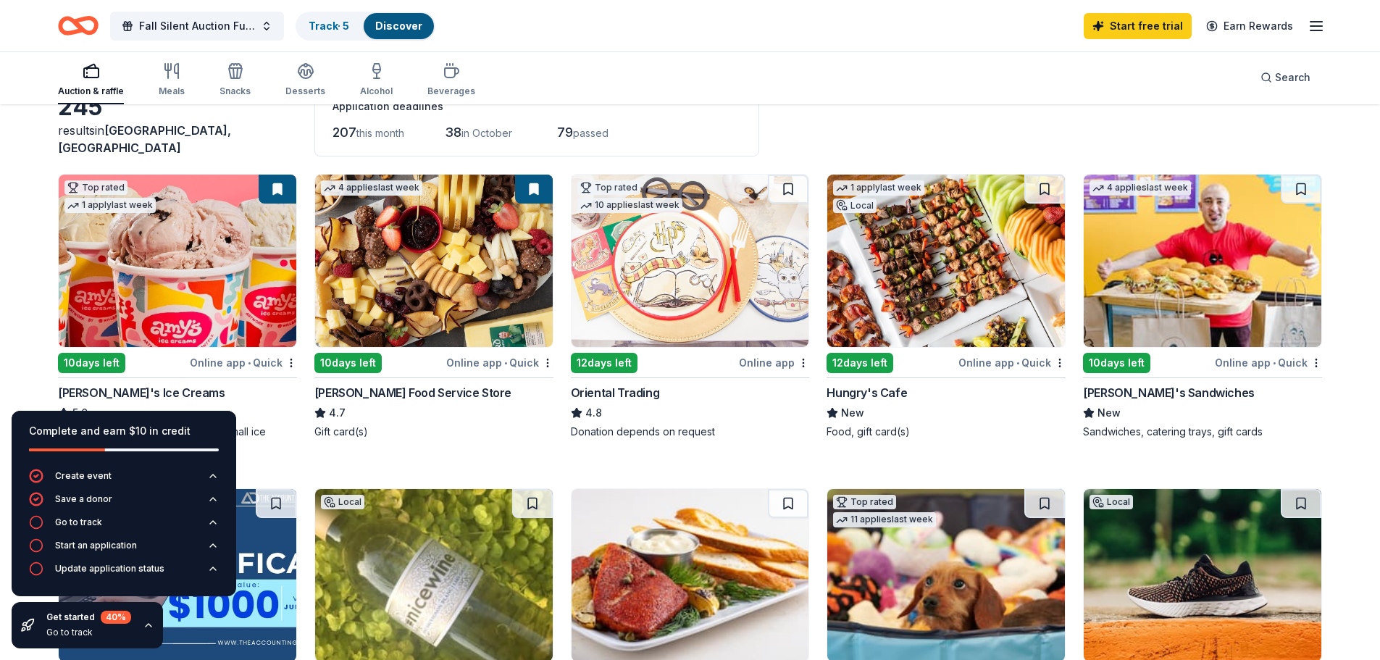
scroll to position [262, 0]
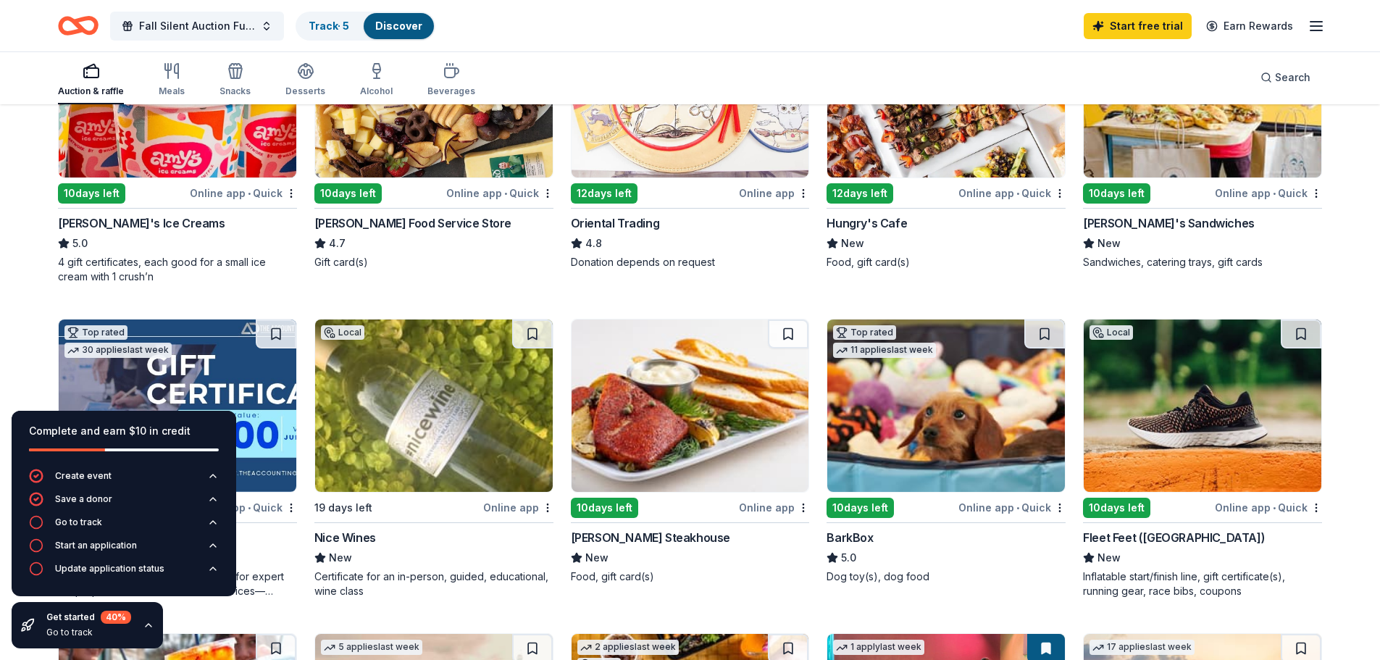
click at [1209, 403] on img at bounding box center [1202, 405] width 238 height 172
click at [319, 20] on link "Track · 6" at bounding box center [329, 26] width 41 height 12
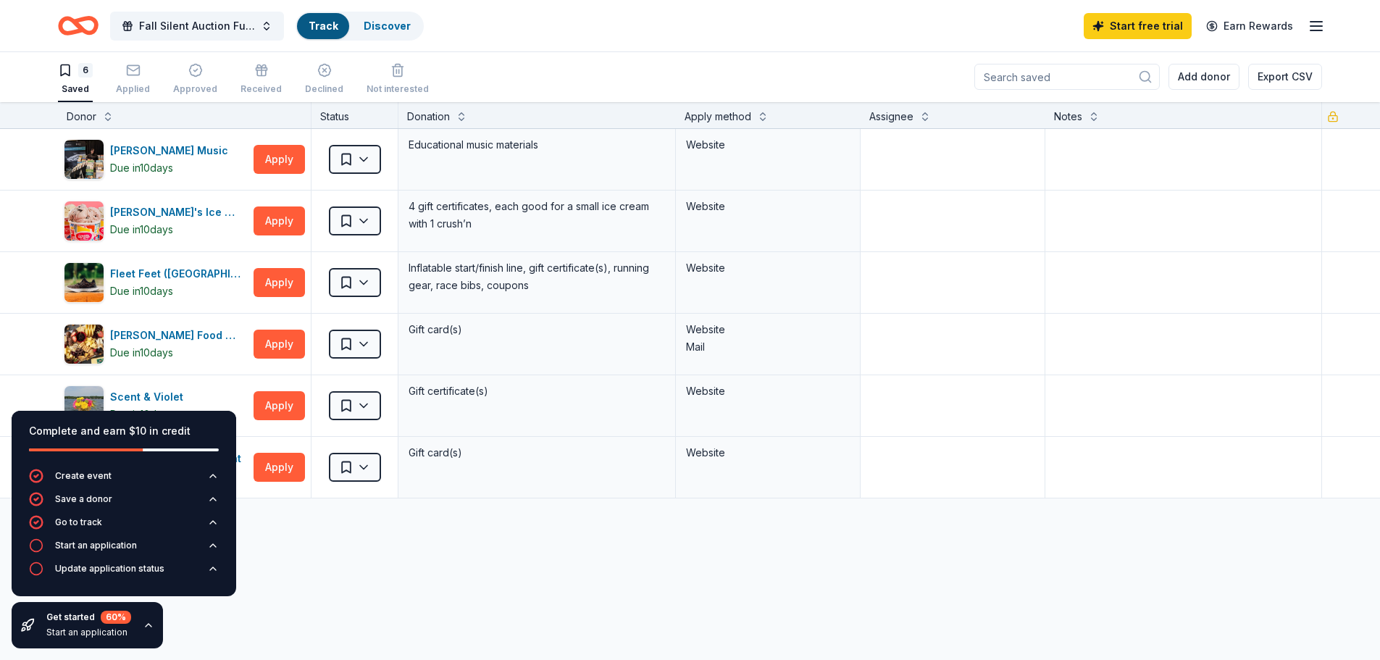
click at [212, 471] on icon "button" at bounding box center [213, 476] width 12 height 12
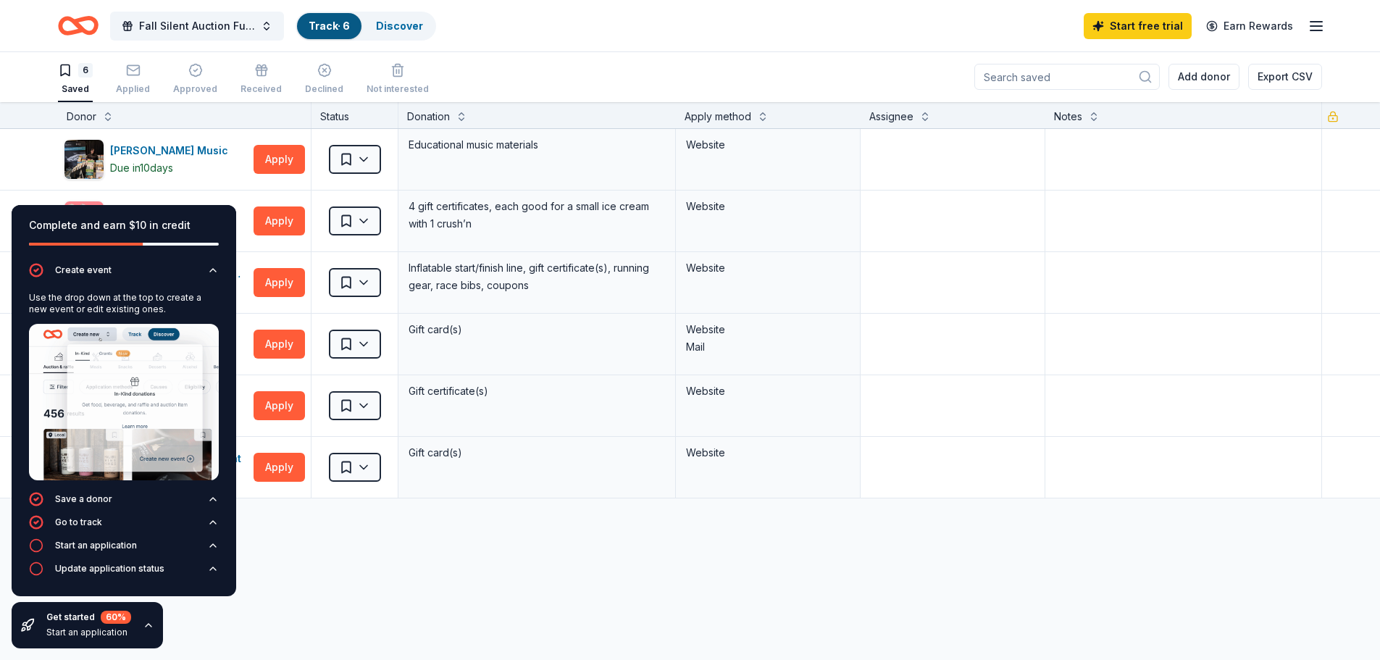
click at [327, 566] on div "Alfred Music Due in 10 days Apply Saved Educational music materials Website Amy…" at bounding box center [690, 450] width 1380 height 642
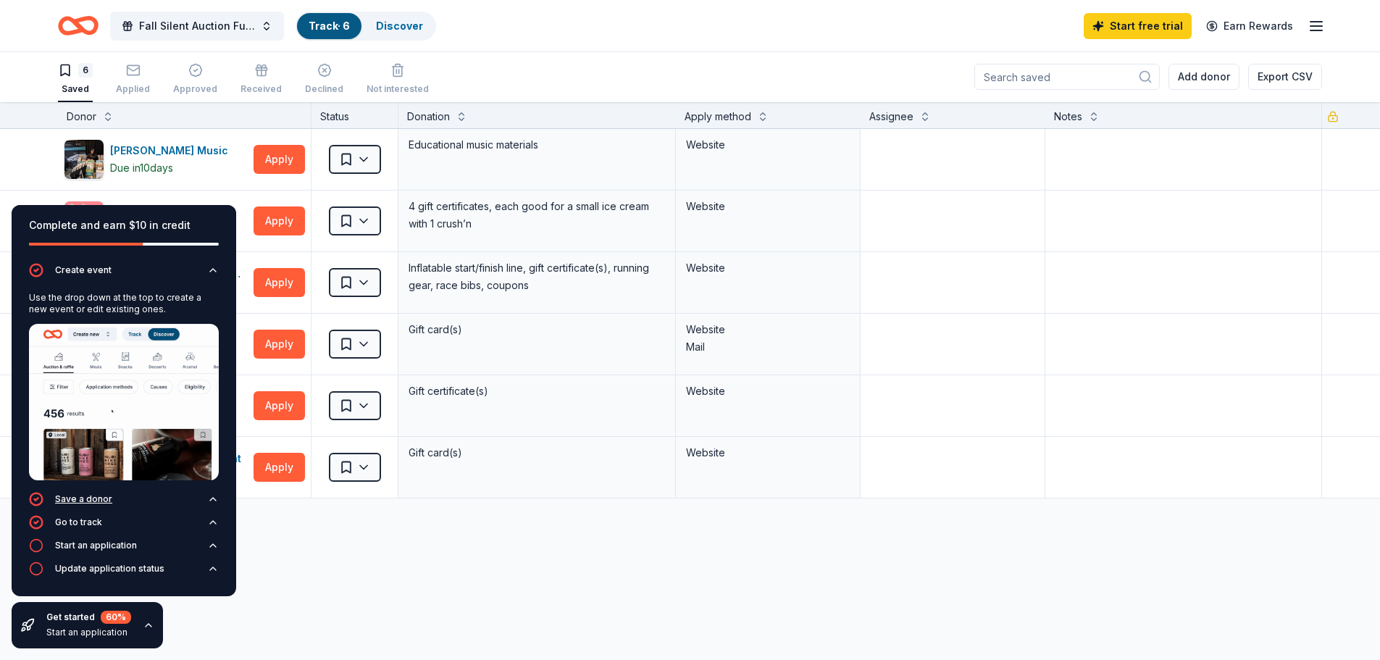
click at [213, 500] on icon "button" at bounding box center [213, 499] width 12 height 12
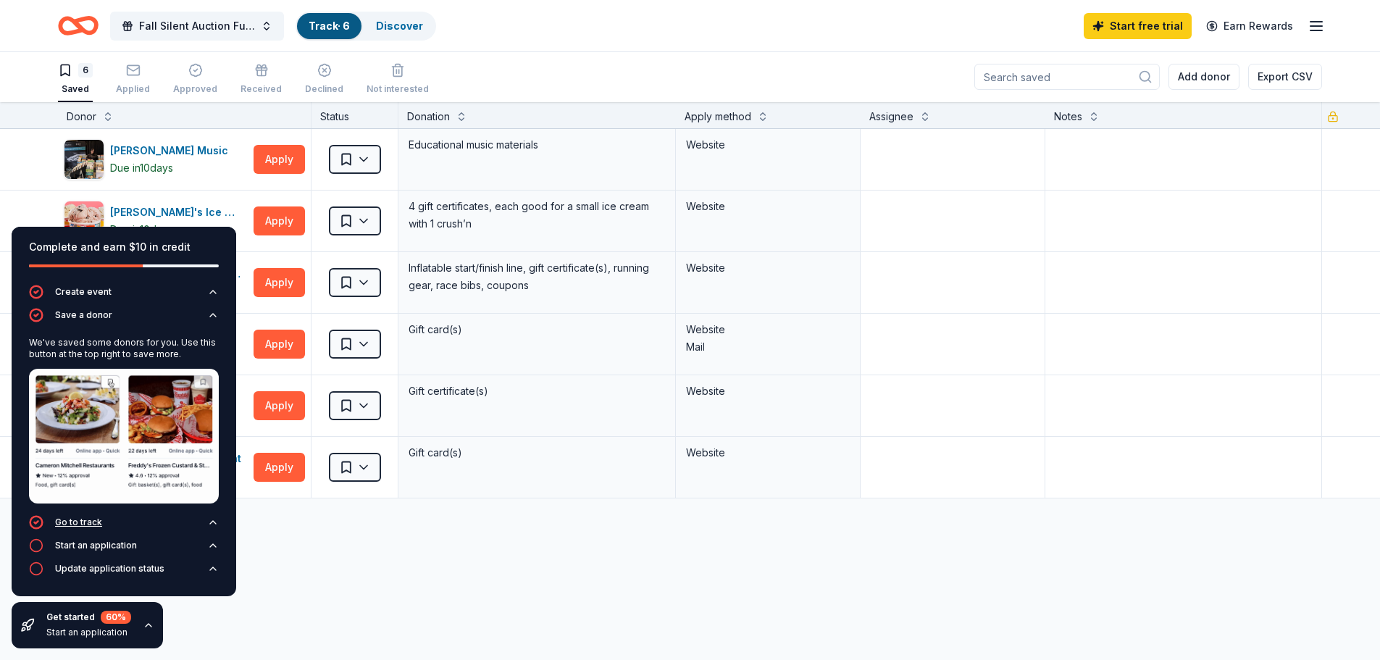
click at [214, 519] on icon "button" at bounding box center [213, 522] width 12 height 12
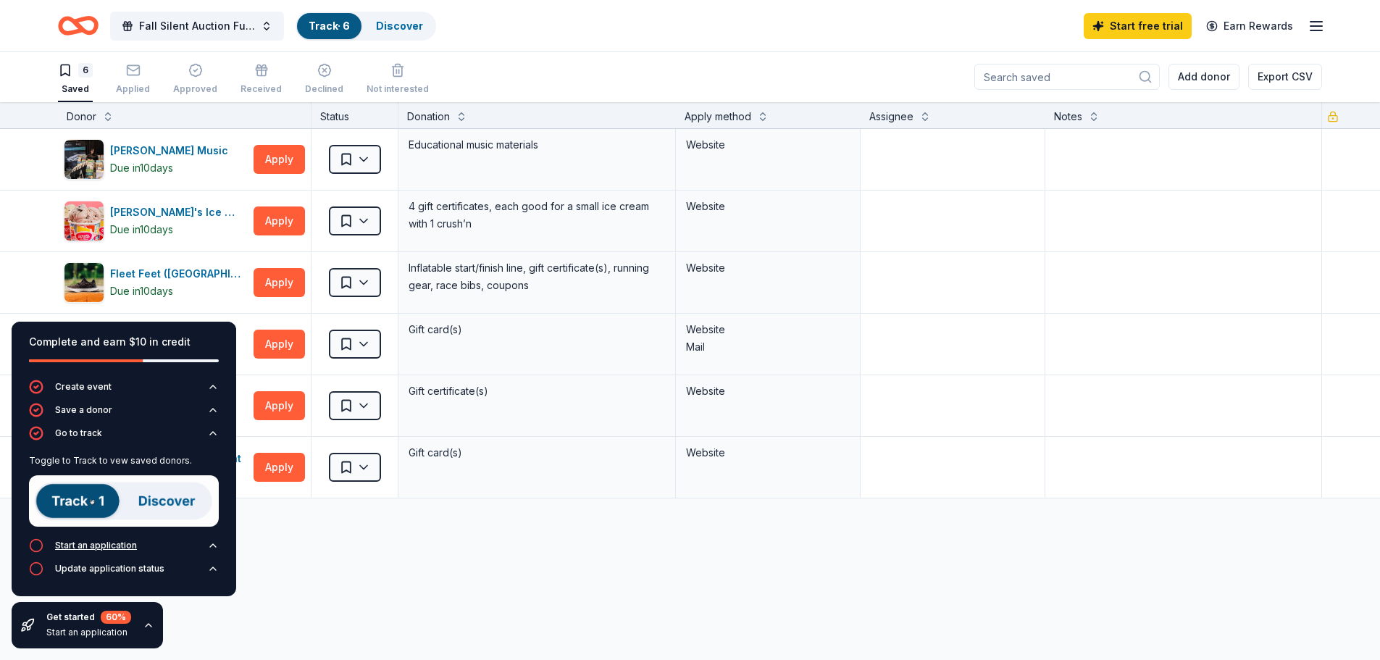
click at [213, 548] on icon "button" at bounding box center [213, 546] width 12 height 12
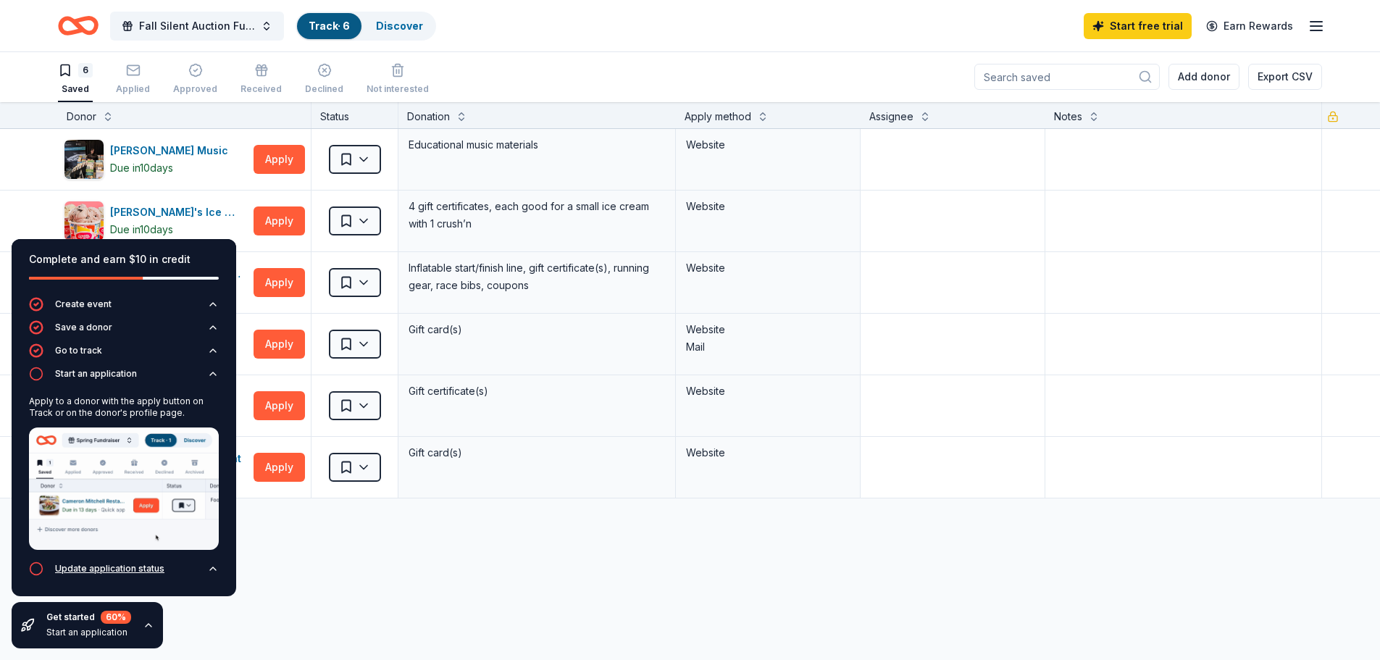
click at [214, 567] on icon "button" at bounding box center [213, 569] width 12 height 12
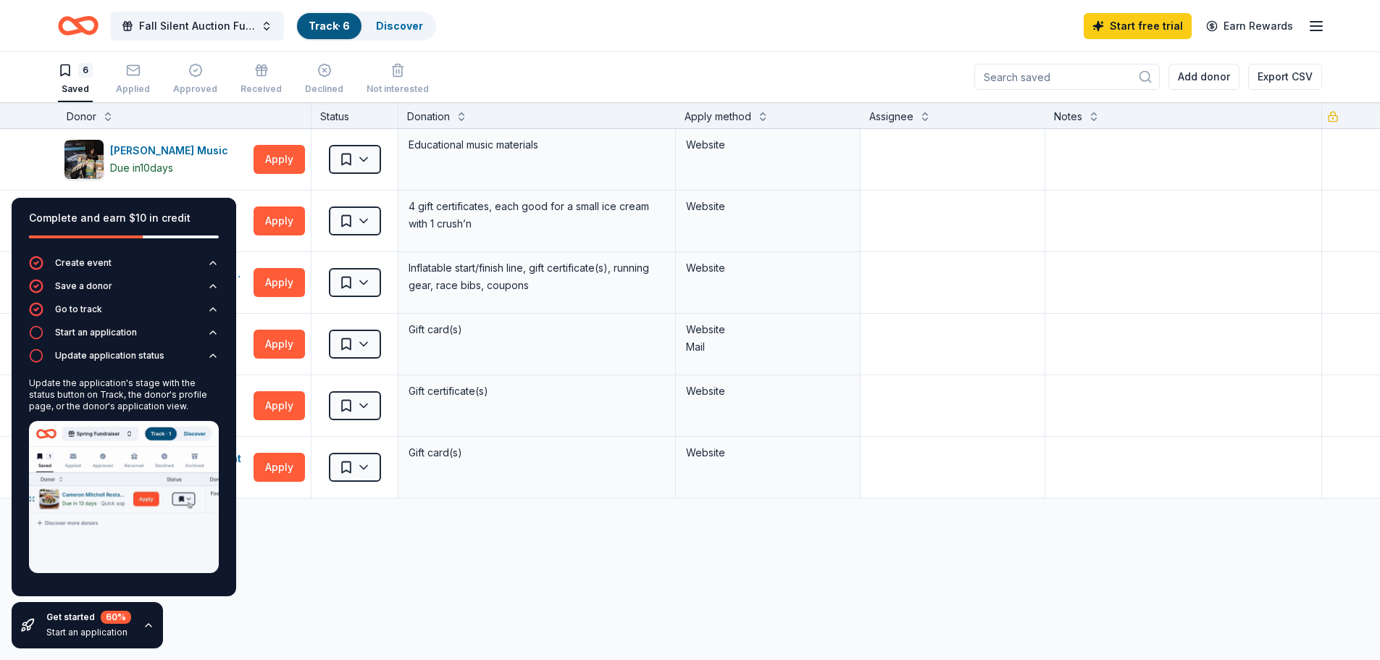
click at [356, 568] on div "Alfred Music Due in 10 days Apply Saved Educational music materials Website Amy…" at bounding box center [690, 450] width 1380 height 642
click at [485, 63] on div "6 Saved Applied Approved Received Declined Not interested Add donor Export CSV" at bounding box center [690, 76] width 1264 height 51
click at [633, 63] on div "6 Saved Applied Approved Received Declined Not interested Add donor Export CSV" at bounding box center [690, 76] width 1264 height 51
click at [214, 356] on icon "button" at bounding box center [213, 356] width 12 height 12
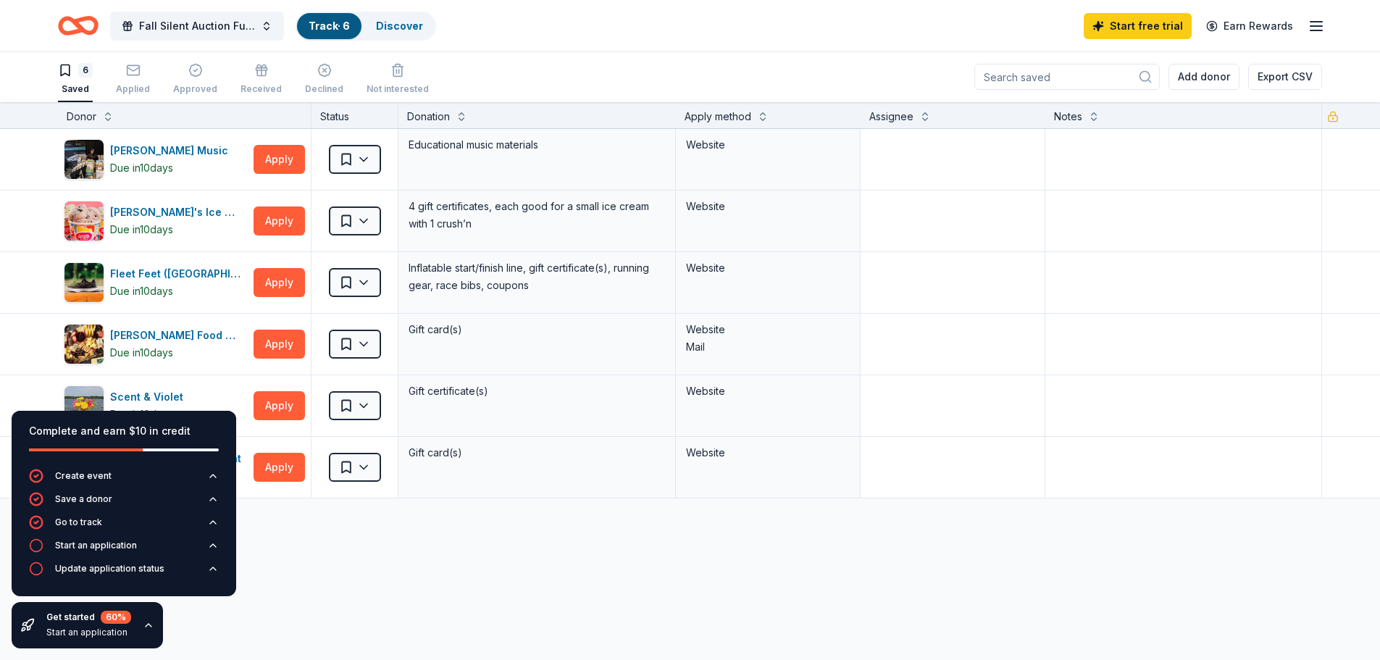
click at [148, 626] on icon "button" at bounding box center [149, 625] width 12 height 12
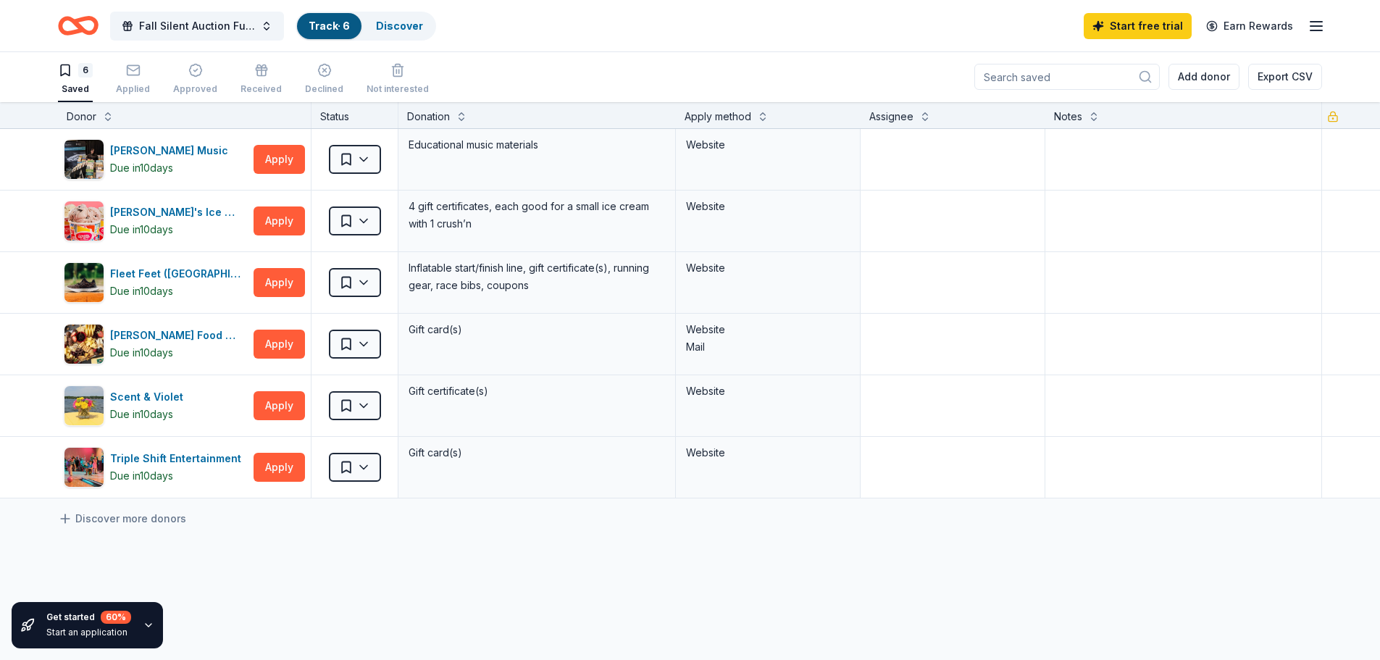
click at [148, 620] on icon "button" at bounding box center [149, 625] width 12 height 12
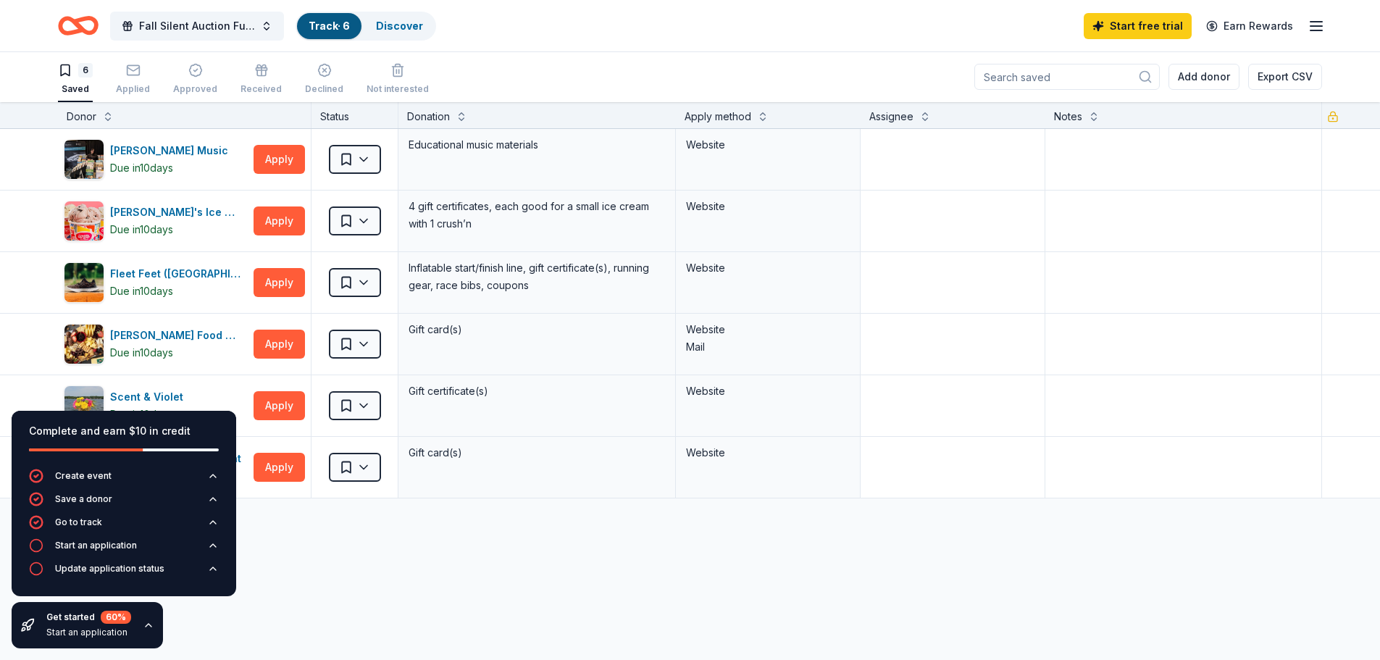
click at [148, 620] on icon "button" at bounding box center [149, 625] width 12 height 12
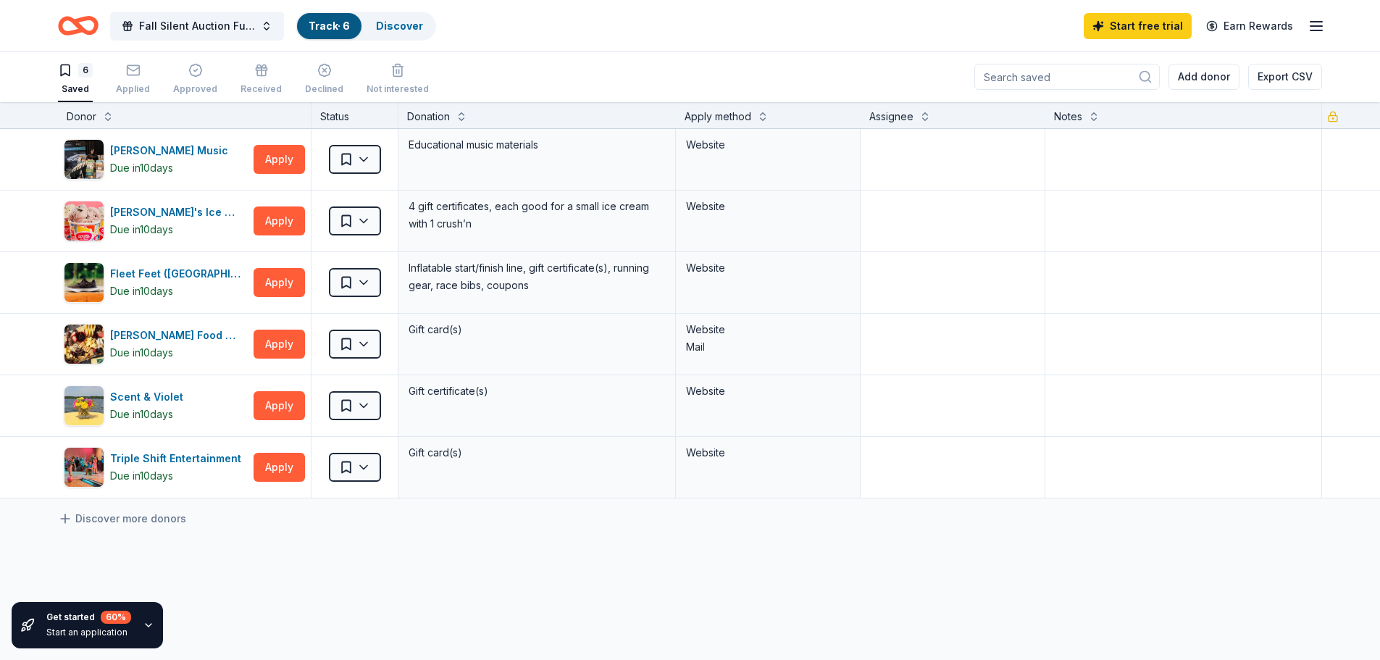
click at [406, 563] on div "Alfred Music Due in 10 days Apply Saved Educational music materials Website Amy…" at bounding box center [690, 450] width 1380 height 642
click at [403, 24] on link "Discover" at bounding box center [399, 26] width 47 height 12
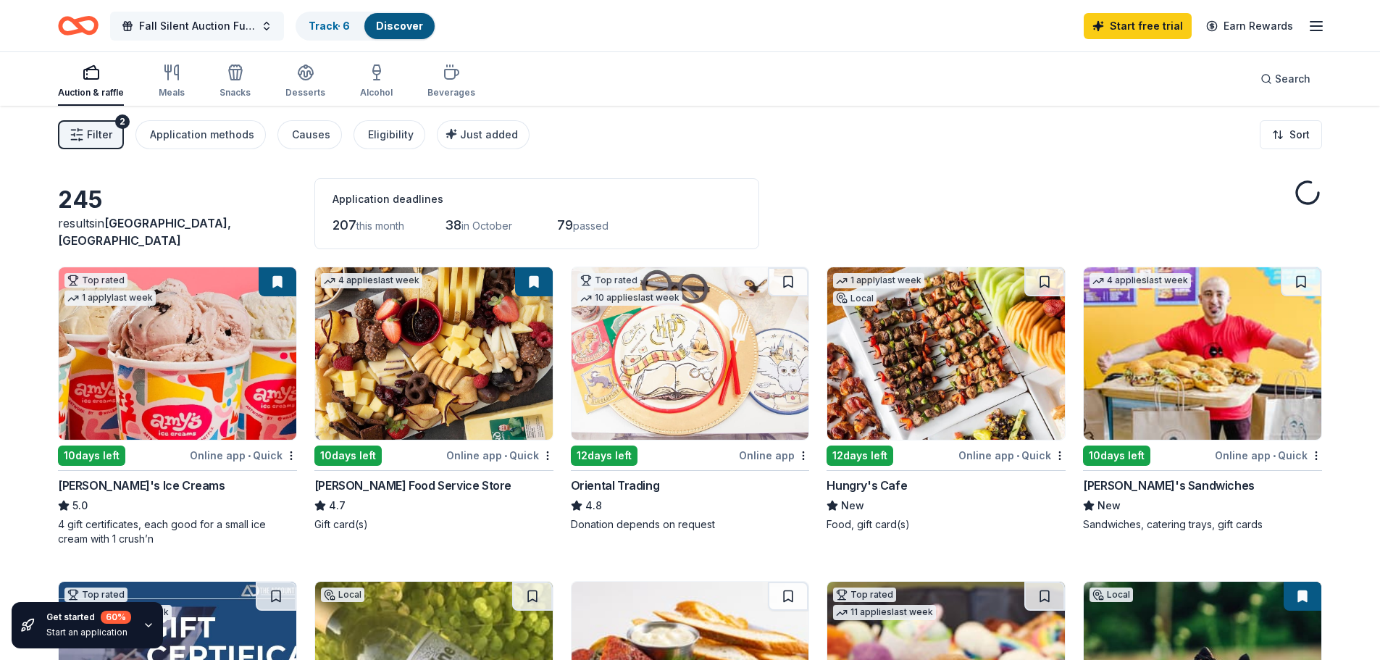
click at [265, 28] on button "Fall Silent Auction Fundraiser" at bounding box center [197, 26] width 174 height 29
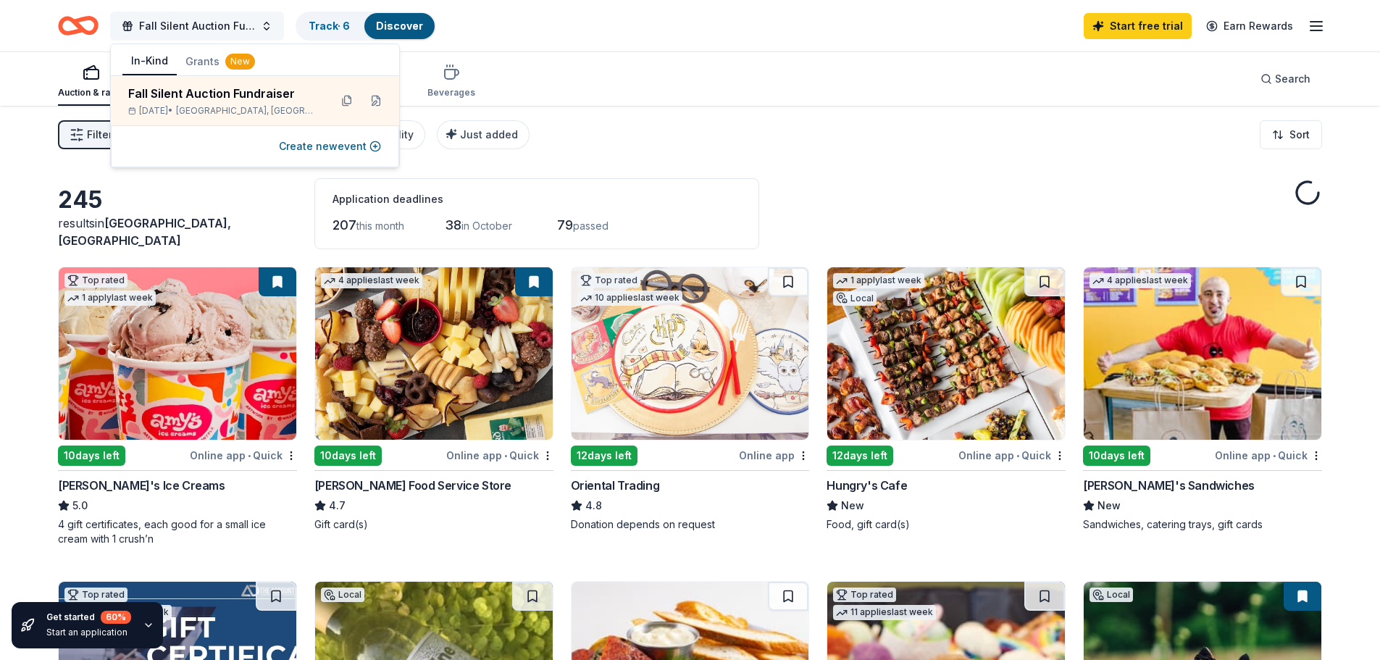
click at [265, 28] on button "Fall Silent Auction Fundraiser" at bounding box center [197, 26] width 174 height 29
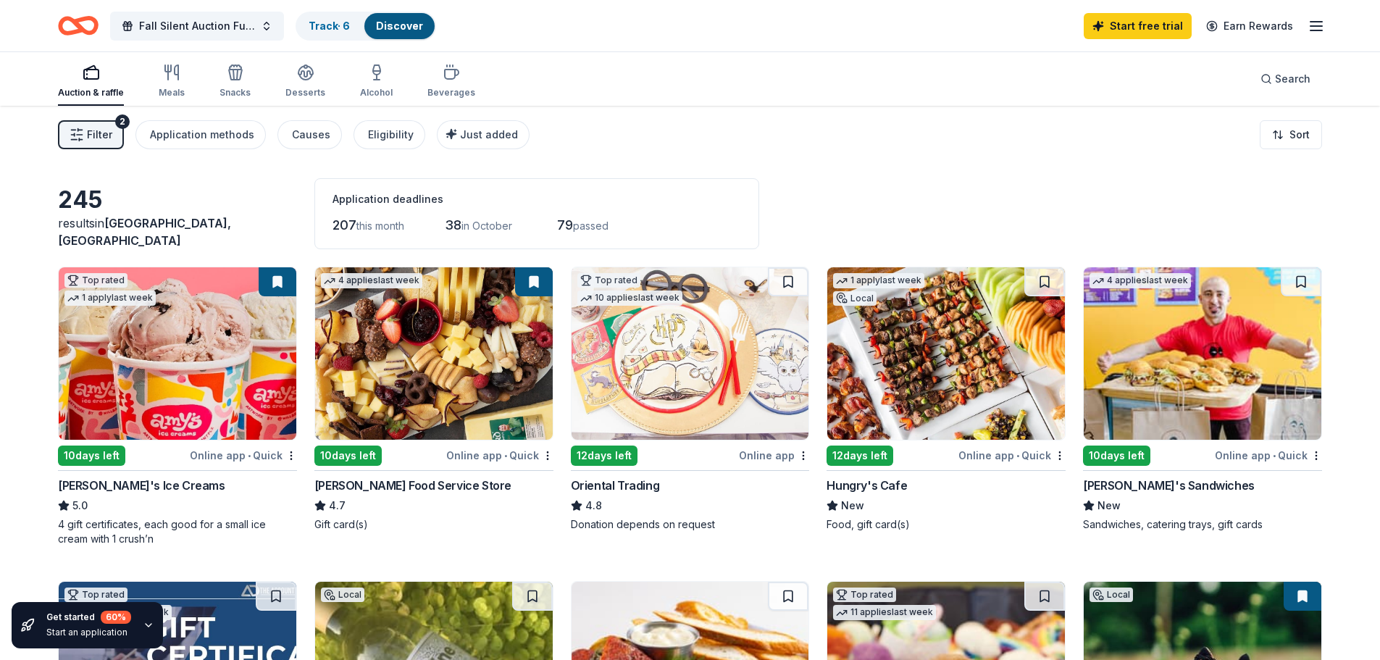
click at [729, 150] on div "Filter 2 Application methods Causes Eligibility Just added Sort" at bounding box center [690, 135] width 1380 height 58
click at [159, 64] on div "button" at bounding box center [172, 72] width 26 height 17
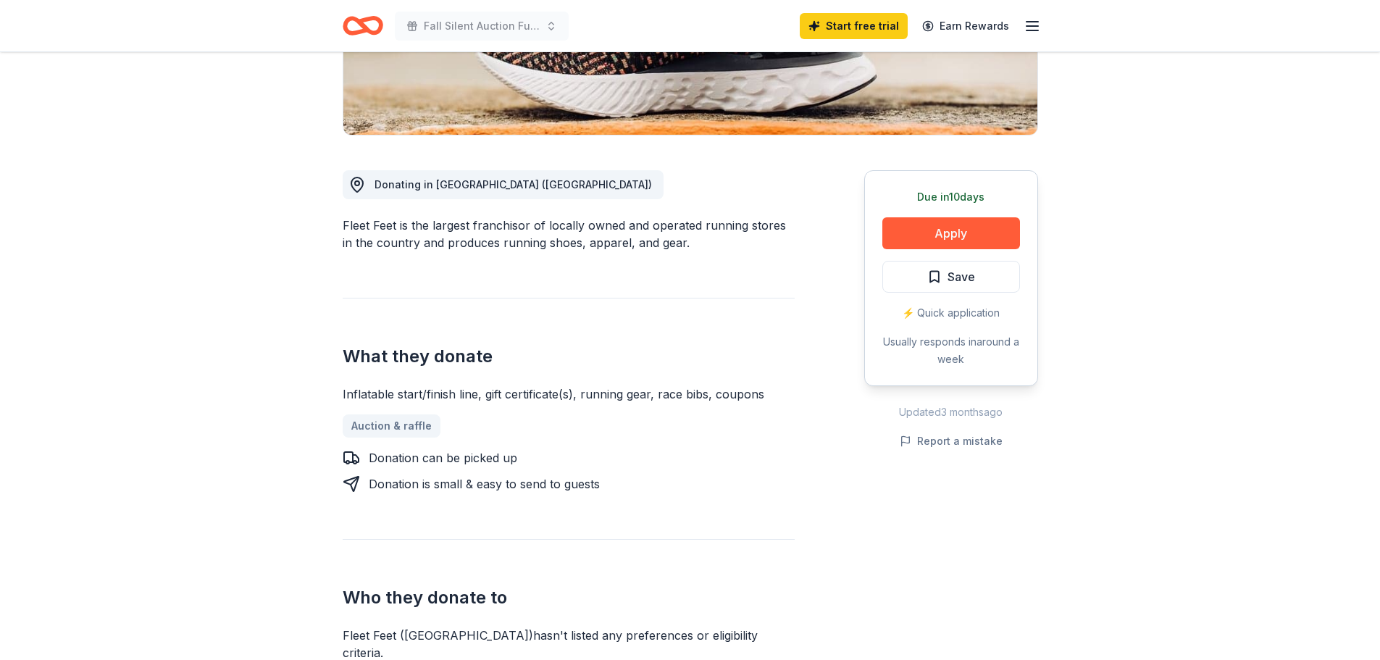
scroll to position [338, 0]
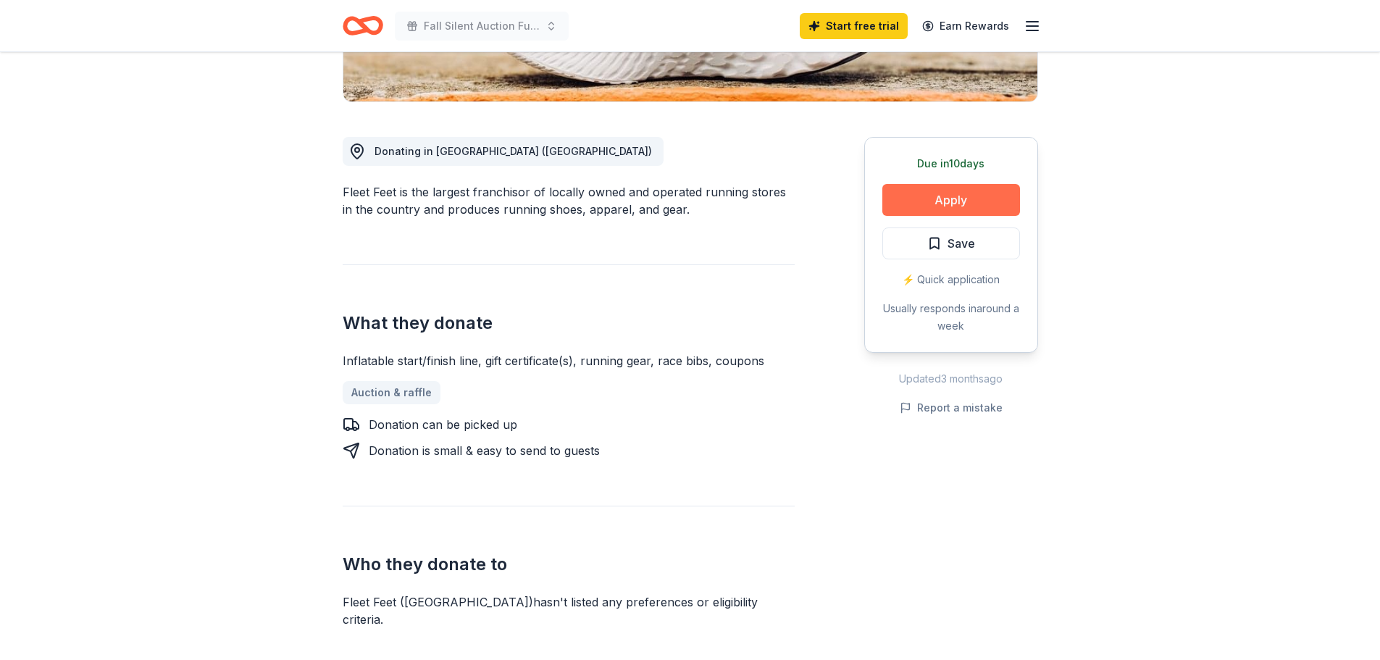
click at [952, 193] on button "Apply" at bounding box center [951, 200] width 138 height 32
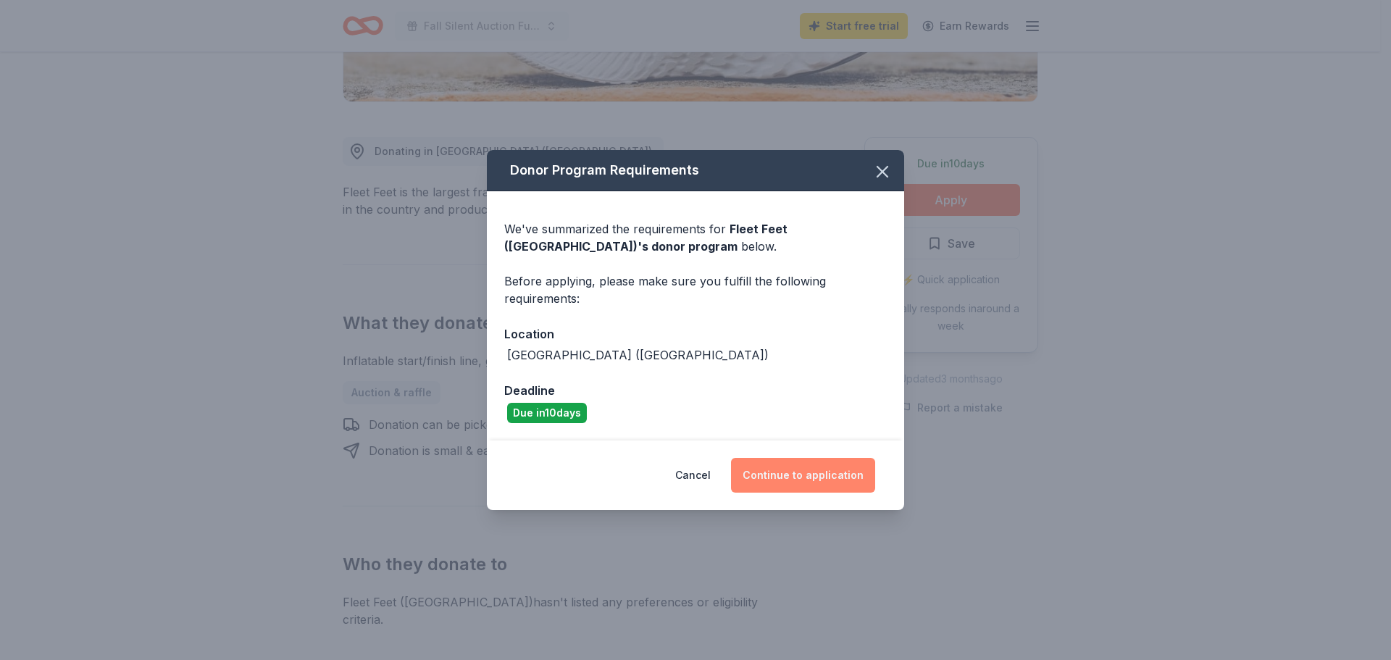
click at [839, 471] on button "Continue to application" at bounding box center [803, 475] width 144 height 35
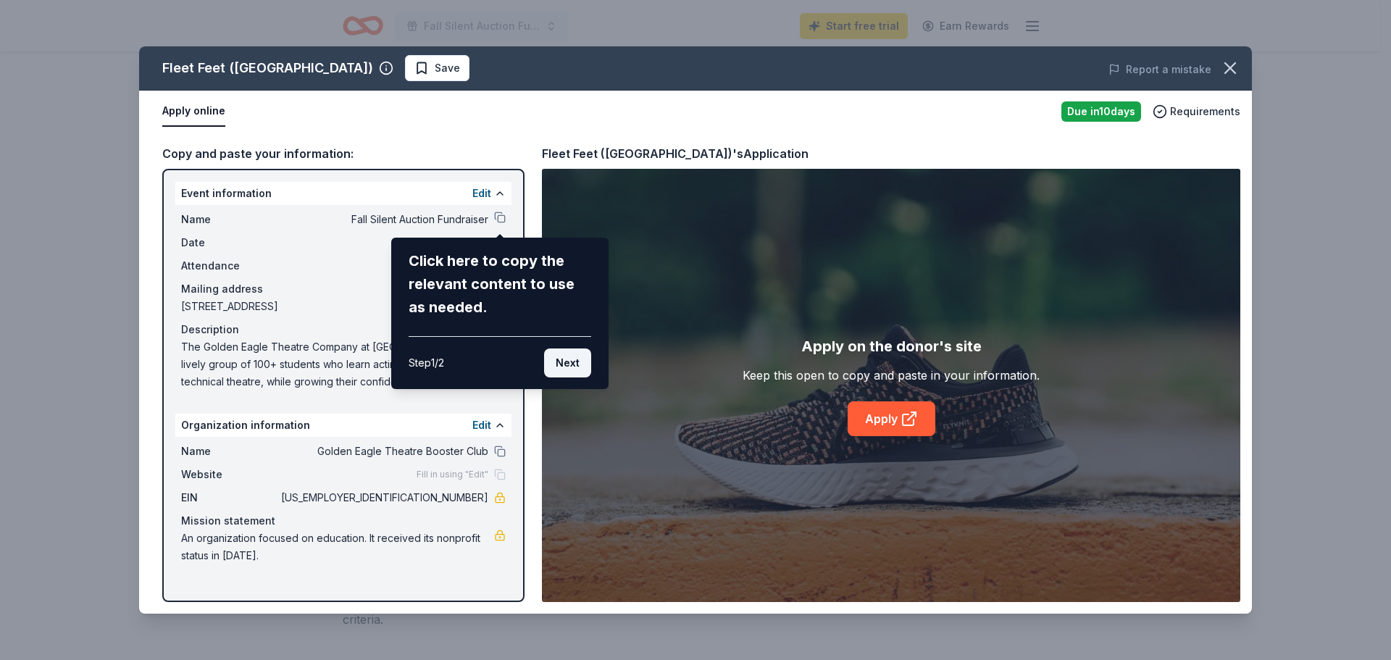
click at [567, 359] on button "Next" at bounding box center [567, 362] width 47 height 29
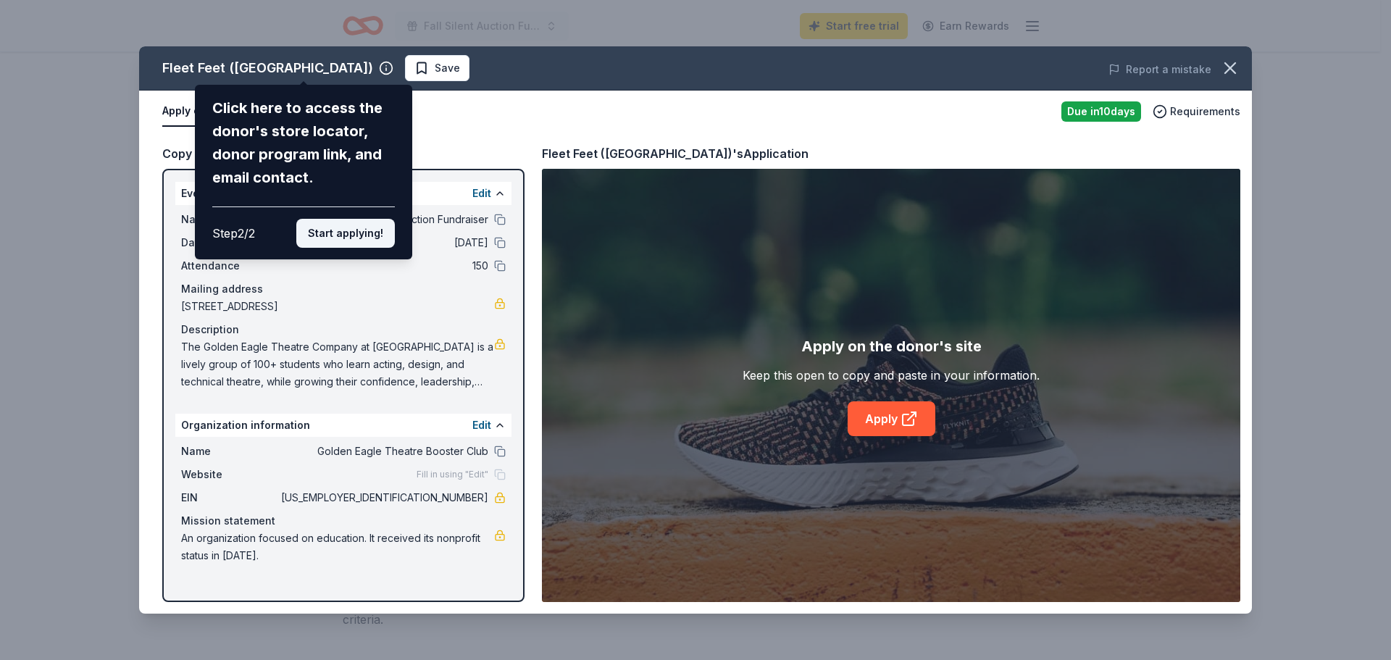
click at [327, 227] on button "Start applying!" at bounding box center [345, 233] width 98 height 29
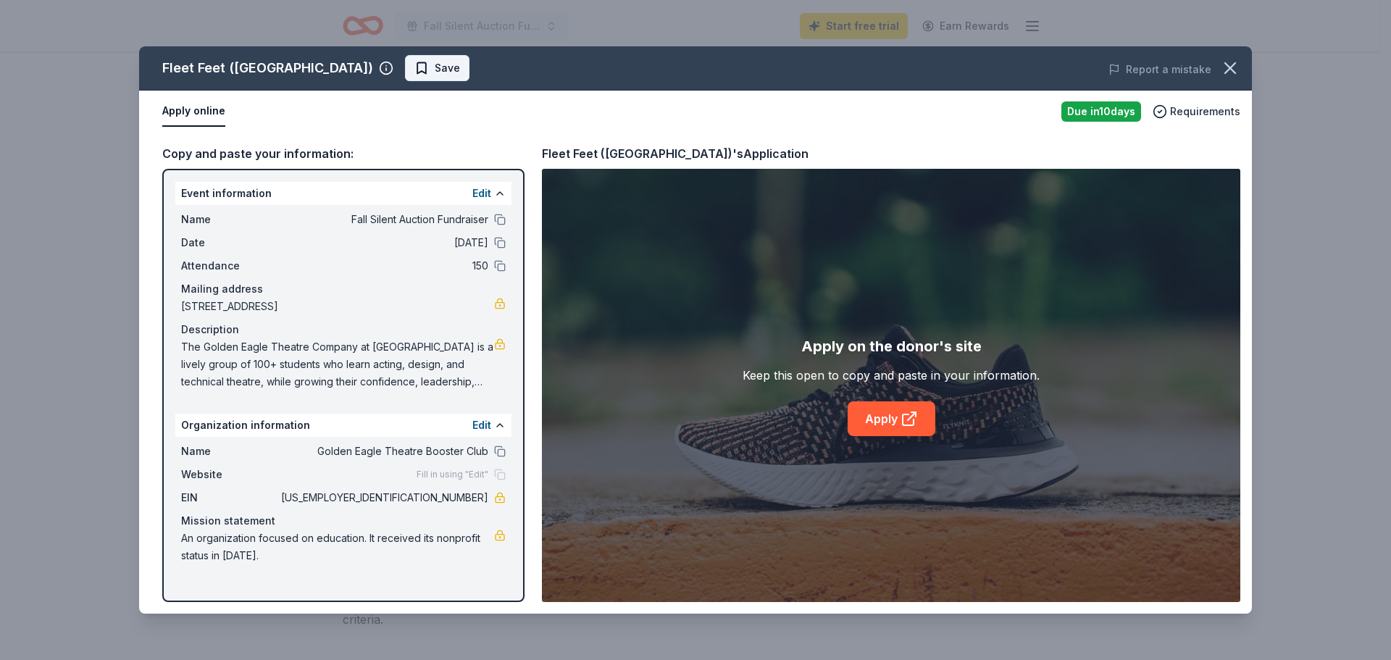
click at [414, 67] on span "Save" at bounding box center [437, 67] width 46 height 17
click at [379, 62] on icon "button" at bounding box center [386, 68] width 14 height 14
click at [356, 280] on div "Name Fall Silent Auction Fundraiser Date [DATE] Attendance 150 Mailing address …" at bounding box center [343, 300] width 336 height 191
click at [210, 112] on button "Apply online" at bounding box center [193, 111] width 63 height 30
click at [175, 112] on button "Apply online" at bounding box center [193, 111] width 63 height 30
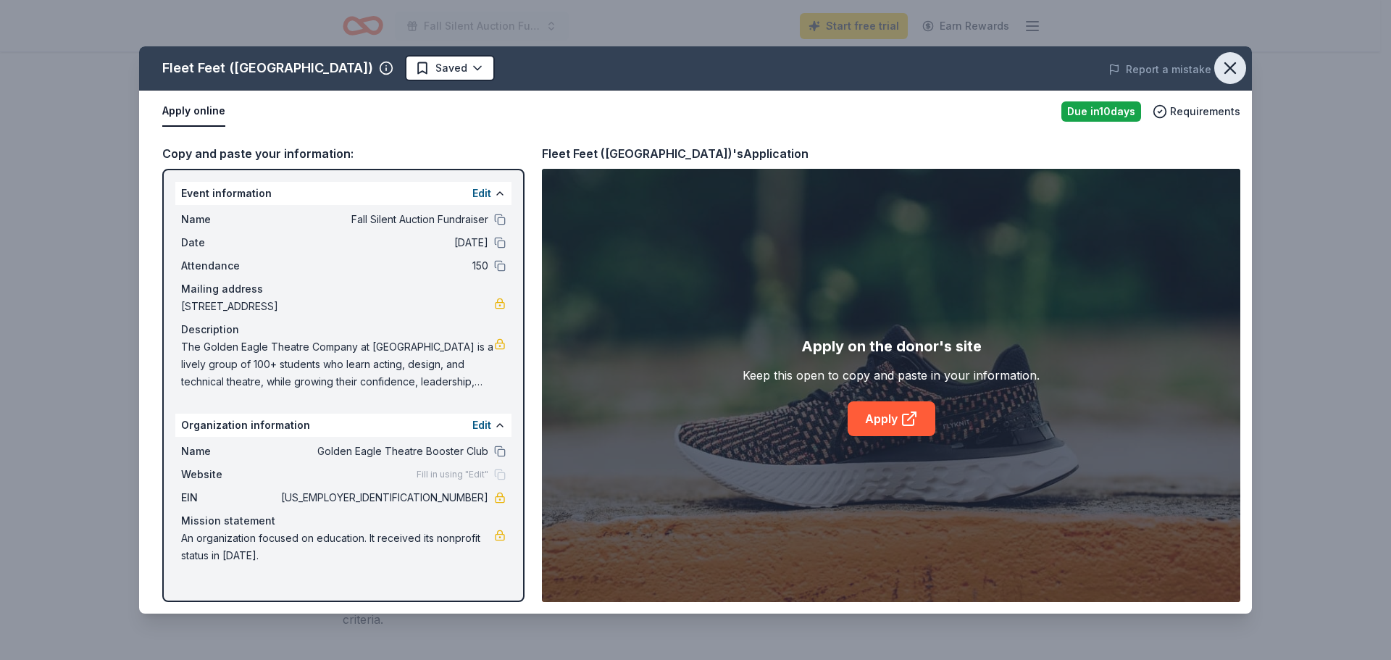
click at [1233, 67] on icon "button" at bounding box center [1230, 68] width 20 height 20
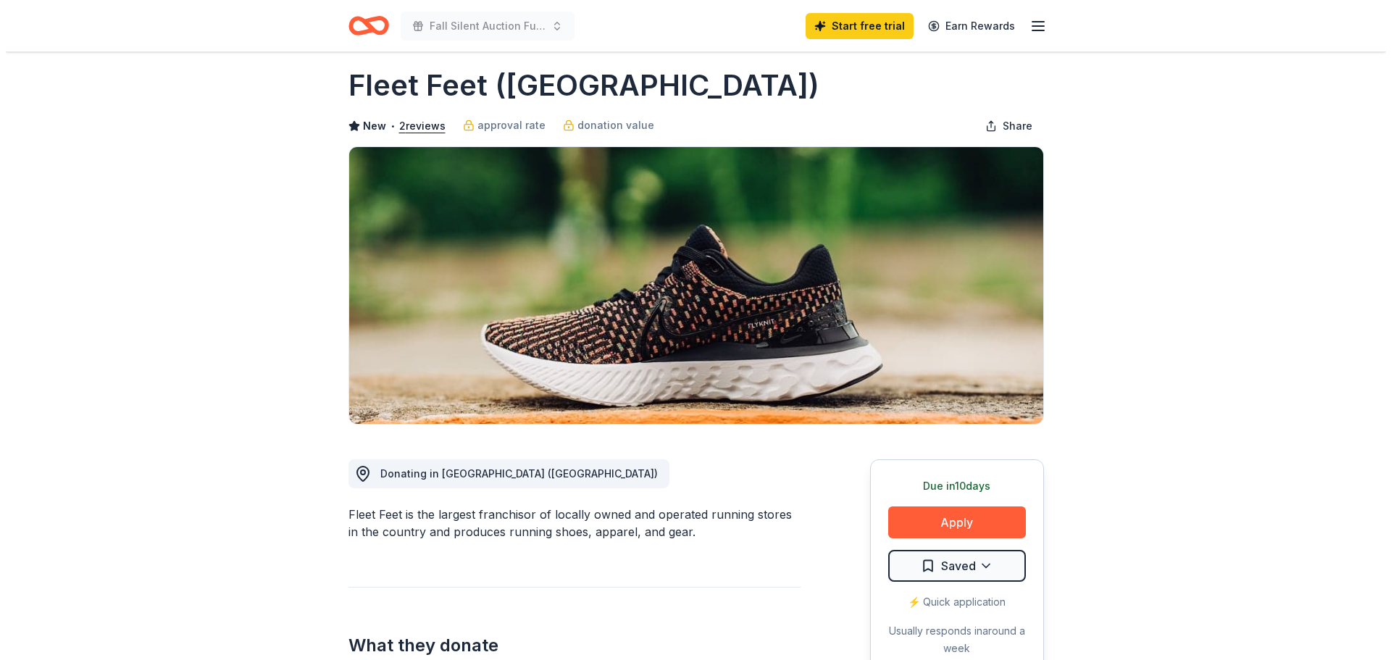
scroll to position [0, 0]
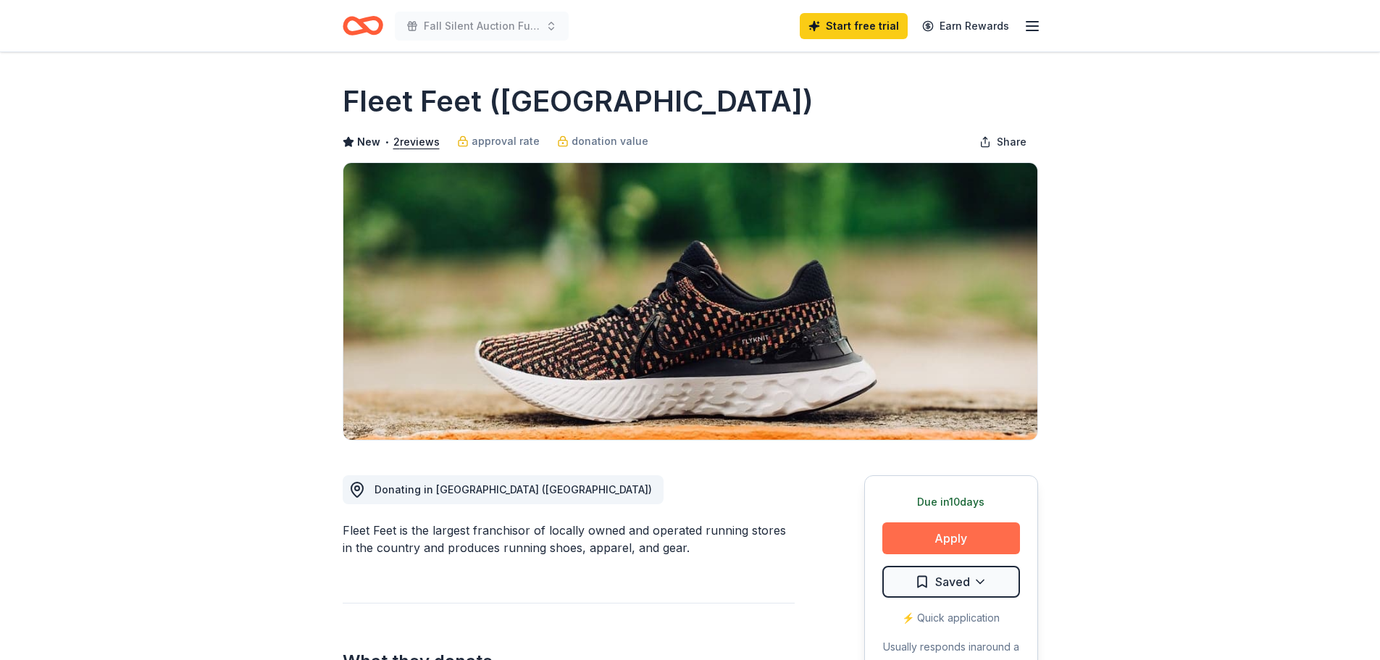
click at [955, 542] on button "Apply" at bounding box center [951, 538] width 138 height 32
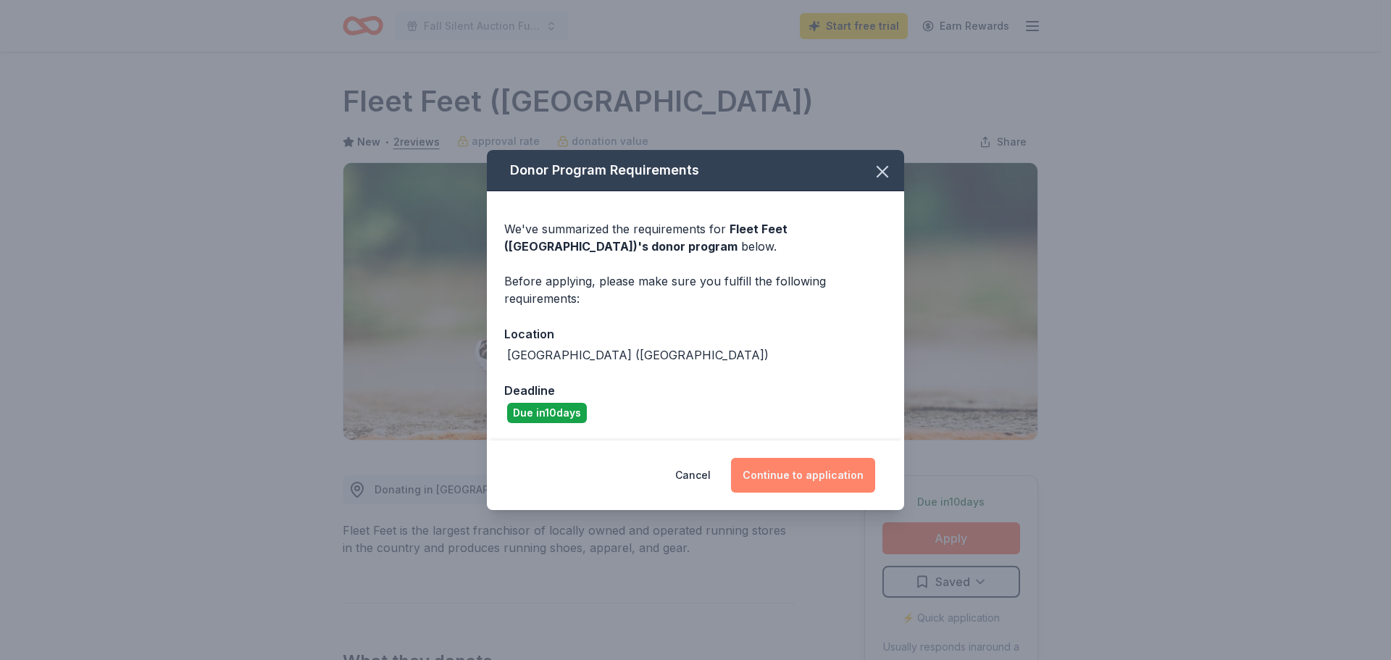
click at [818, 471] on button "Continue to application" at bounding box center [803, 475] width 144 height 35
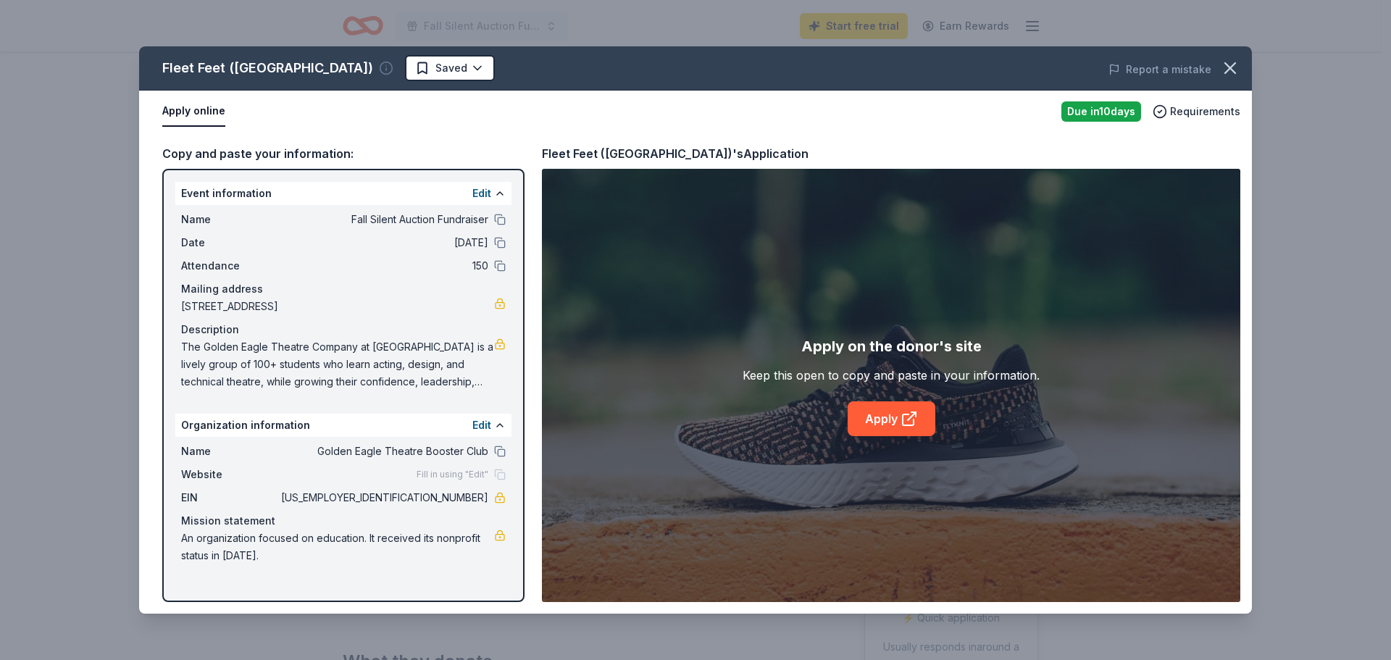
click at [379, 64] on icon "button" at bounding box center [386, 68] width 14 height 14
click at [195, 104] on button "Apply online" at bounding box center [193, 111] width 63 height 30
click at [496, 267] on button at bounding box center [500, 266] width 12 height 12
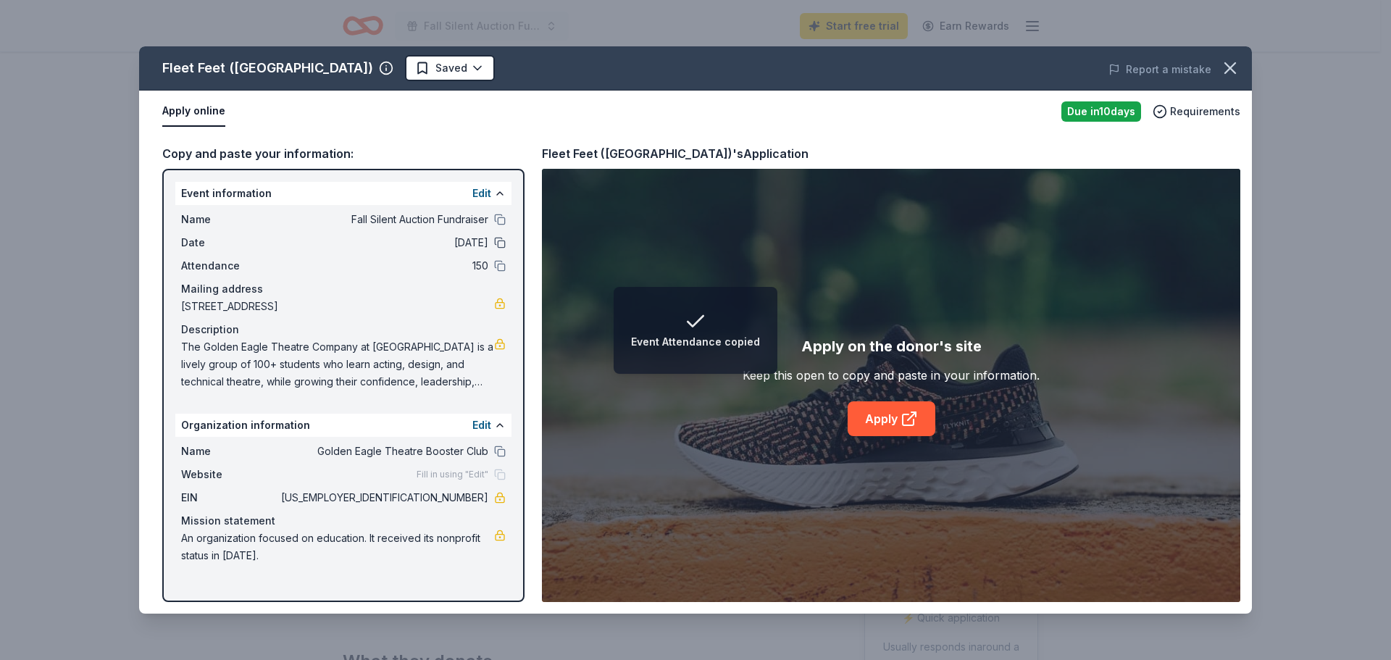
click at [497, 243] on button at bounding box center [500, 243] width 12 height 12
click at [502, 219] on button at bounding box center [500, 220] width 12 height 12
click at [177, 116] on button "Apply online" at bounding box center [193, 111] width 63 height 30
